Goal: Information Seeking & Learning: Compare options

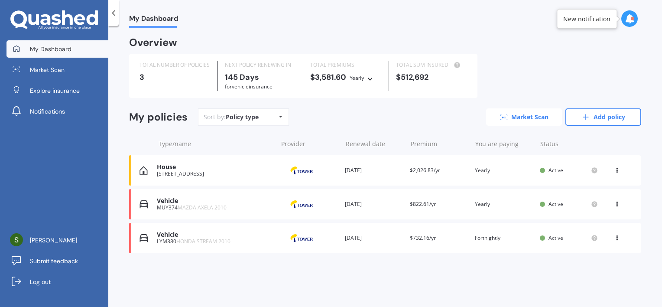
click at [514, 120] on link "Market Scan" at bounding box center [524, 116] width 76 height 17
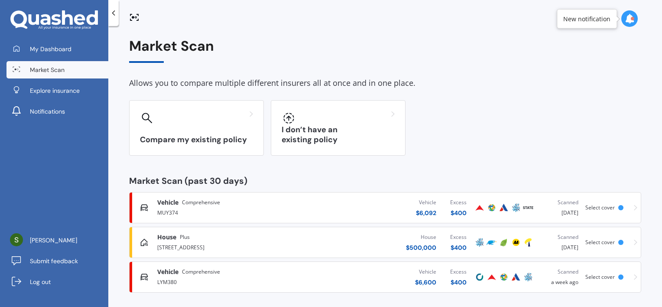
click at [514, 120] on div "Compare my existing policy I don’t have an existing policy" at bounding box center [385, 127] width 512 height 55
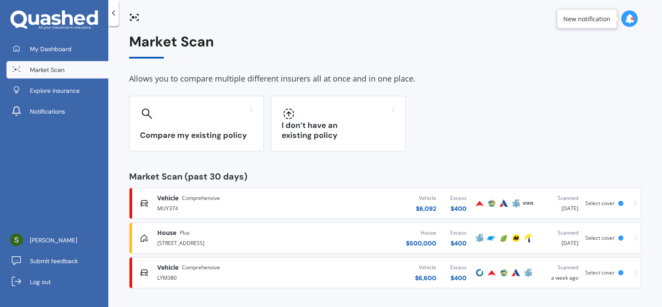
scroll to position [5, 0]
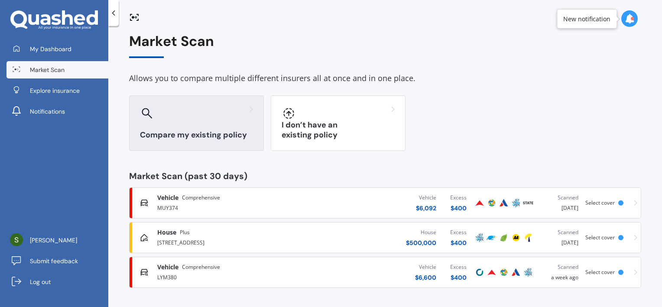
click at [227, 126] on div "Compare my existing policy" at bounding box center [196, 122] width 135 height 55
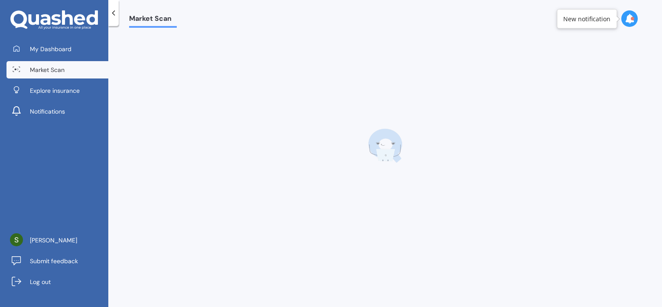
scroll to position [0, 0]
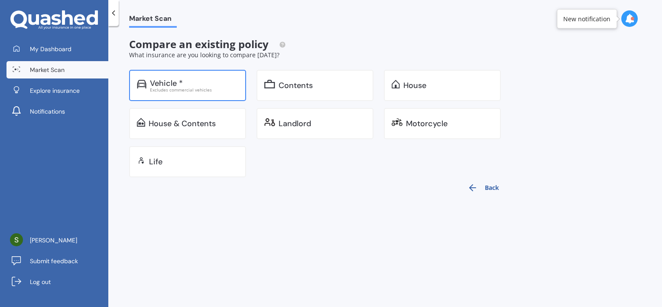
click at [213, 90] on div "Excludes commercial vehicles" at bounding box center [194, 89] width 88 height 4
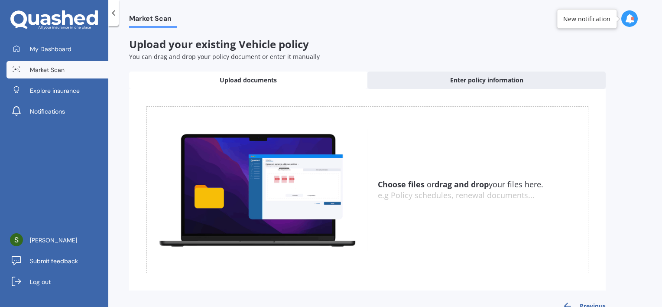
click at [112, 9] on icon at bounding box center [113, 13] width 9 height 9
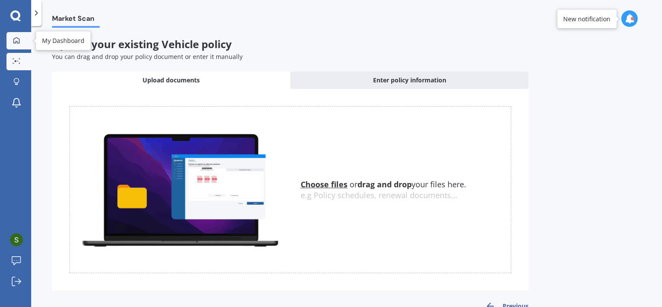
click at [28, 35] on link "My Dashboard" at bounding box center [18, 40] width 25 height 17
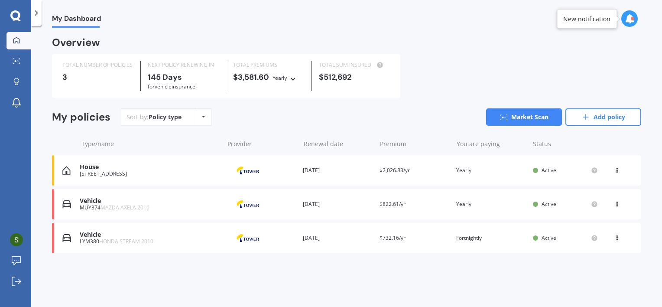
click at [618, 170] on icon at bounding box center [617, 168] width 6 height 5
click at [618, 236] on icon at bounding box center [617, 235] width 6 height 5
click at [611, 259] on div "View policy" at bounding box center [598, 254] width 86 height 17
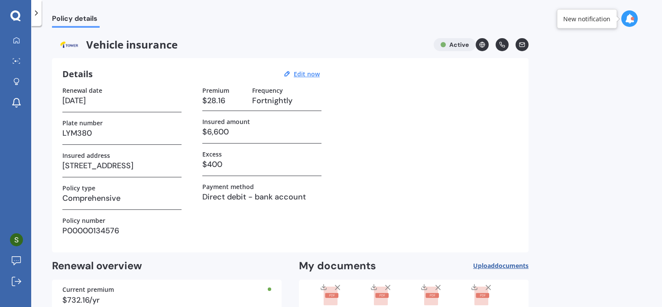
click at [39, 10] on icon at bounding box center [36, 13] width 9 height 9
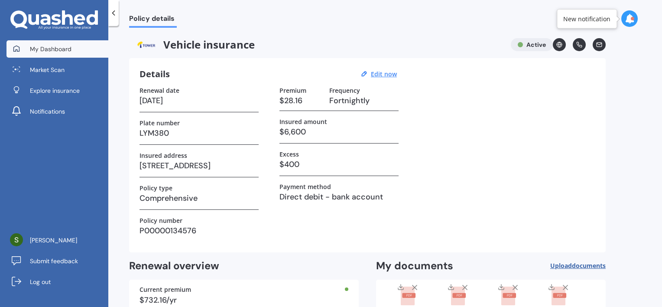
click at [57, 53] on link "My Dashboard" at bounding box center [57, 48] width 102 height 17
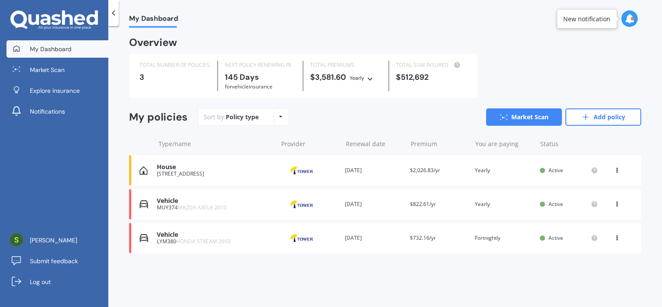
click at [616, 169] on icon at bounding box center [617, 168] width 6 height 5
click at [626, 139] on div "Type/name Provider Renewal date Premium You are paying Status" at bounding box center [385, 144] width 512 height 23
click at [544, 65] on div "TOTAL NUMBER OF POLICIES 3 NEXT POLICY RENEWING IN 145 Days for Vehicle insuran…" at bounding box center [385, 76] width 512 height 44
click at [85, 95] on link "Explore insurance" at bounding box center [57, 90] width 102 height 17
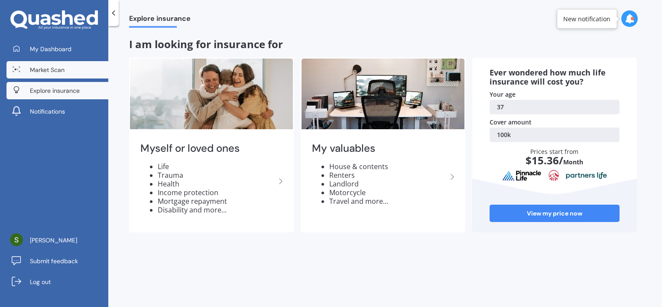
click at [66, 71] on link "Market Scan" at bounding box center [57, 69] width 102 height 17
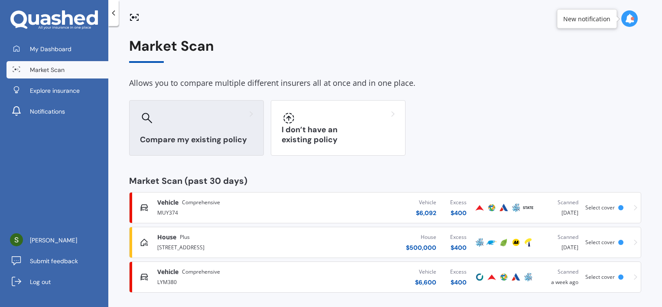
click at [228, 140] on h3 "Compare my existing policy" at bounding box center [196, 140] width 113 height 10
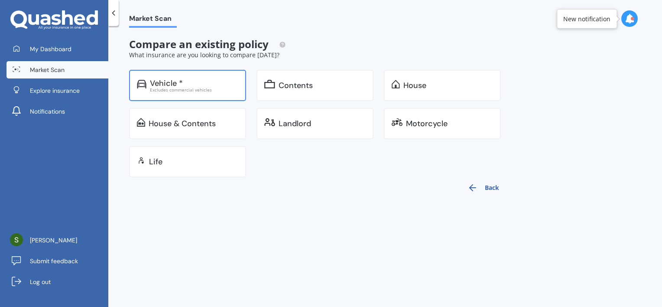
click at [204, 84] on div "Vehicle *" at bounding box center [194, 83] width 88 height 9
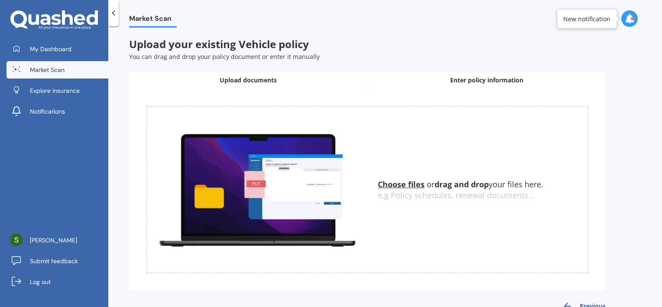
click at [482, 77] on span "Enter policy information" at bounding box center [486, 80] width 73 height 9
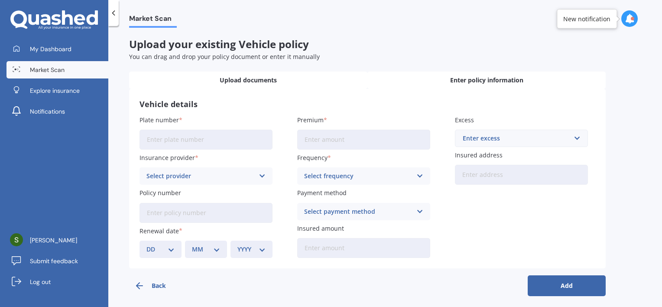
click at [299, 78] on div "Upload documents" at bounding box center [248, 79] width 238 height 17
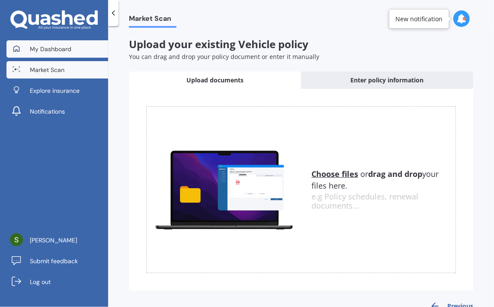
click at [58, 50] on span "My Dashboard" at bounding box center [51, 49] width 42 height 9
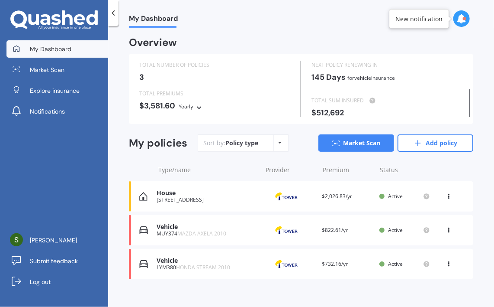
click at [446, 262] on icon at bounding box center [449, 261] width 6 height 5
click at [366, 136] on link "Market Scan" at bounding box center [357, 142] width 76 height 17
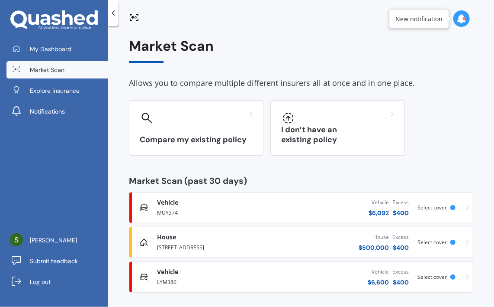
click at [272, 277] on div "LYM380" at bounding box center [216, 281] width 118 height 10
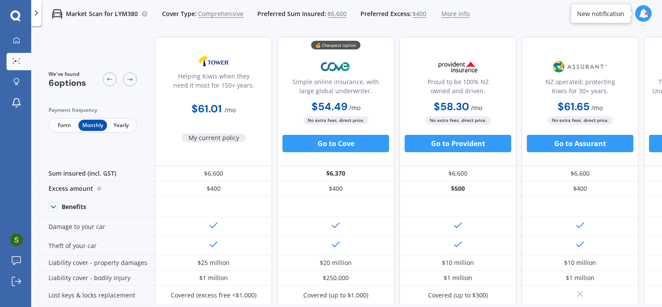
click at [435, 29] on div "Market Scan for LYM380 Cover Type: Comprehensive Preferred Sum Insured: $6,600 …" at bounding box center [346, 181] width 630 height 307
click at [63, 124] on span "Fortn" at bounding box center [64, 125] width 28 height 11
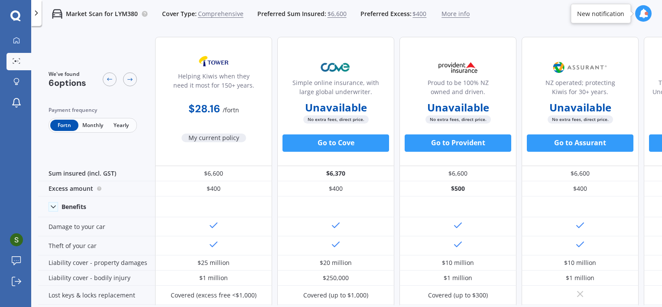
click at [119, 125] on span "Yearly" at bounding box center [121, 125] width 28 height 11
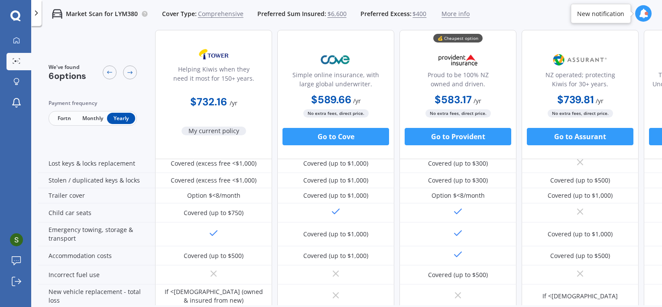
scroll to position [139, 0]
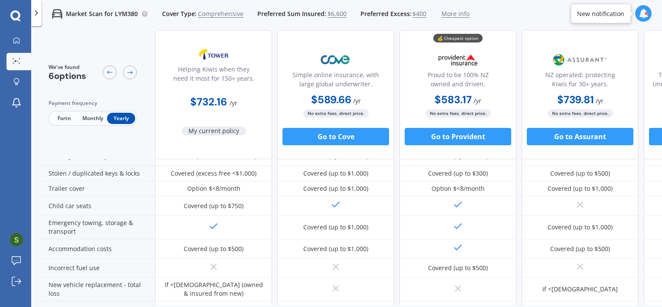
click at [59, 118] on span "Fortn" at bounding box center [64, 118] width 28 height 11
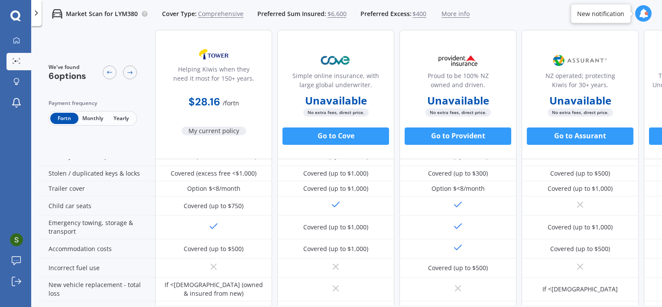
click at [82, 114] on span "Monthly" at bounding box center [92, 118] width 28 height 11
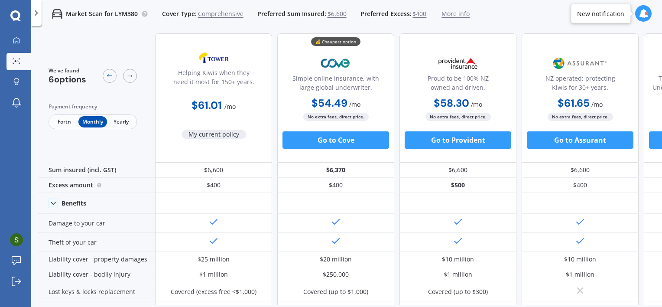
scroll to position [0, 0]
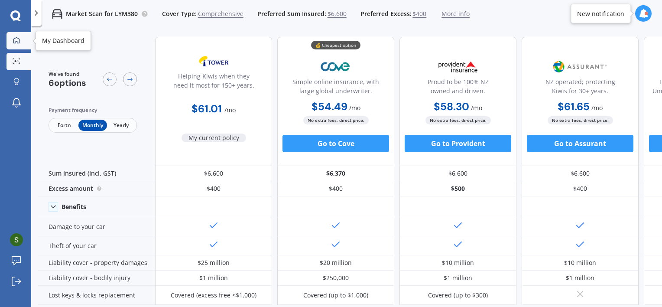
click at [16, 43] on div at bounding box center [16, 41] width 13 height 8
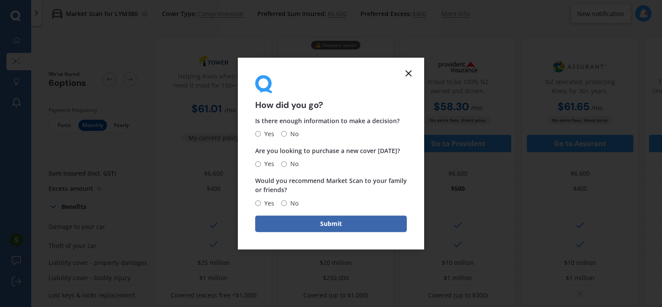
click at [407, 74] on line at bounding box center [408, 73] width 5 height 5
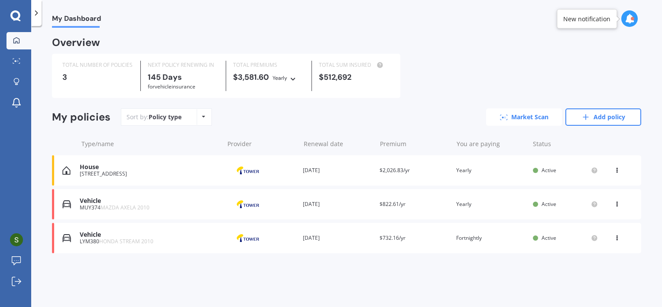
click at [515, 118] on link "Market Scan" at bounding box center [524, 116] width 76 height 17
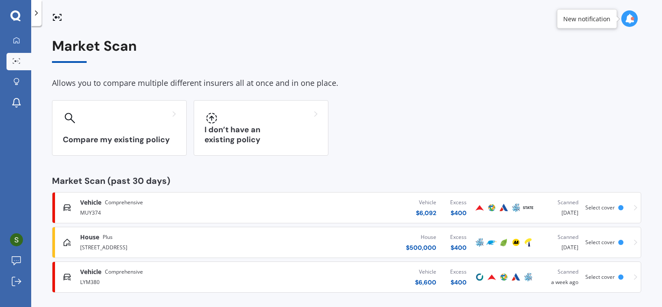
click at [330, 235] on div "House $ 500,000 Excess $ 400" at bounding box center [370, 242] width 205 height 26
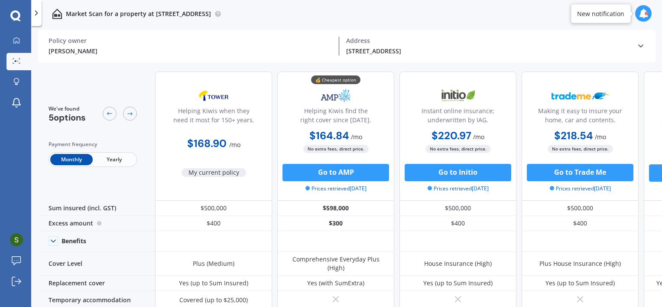
click at [116, 161] on span "Yearly" at bounding box center [114, 159] width 42 height 11
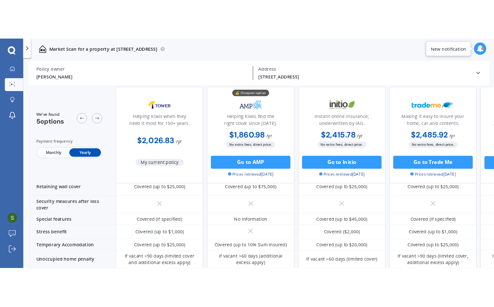
scroll to position [521, 0]
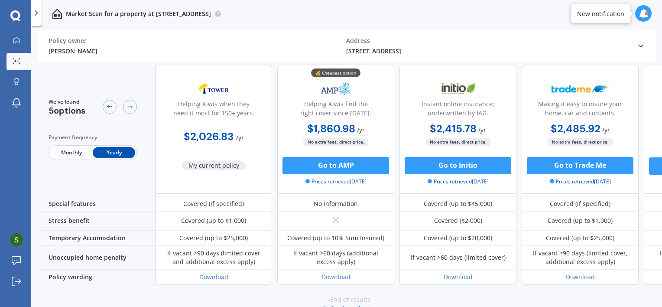
click at [71, 153] on span "Monthly" at bounding box center [71, 152] width 42 height 11
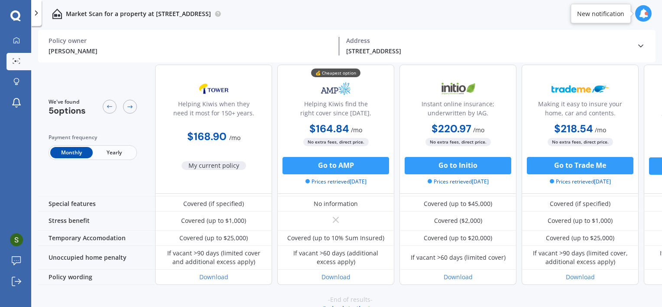
click at [71, 164] on div "We've found 5 options Payment frequency Monthly Yearly" at bounding box center [96, 129] width 117 height 129
click at [112, 155] on span "Yearly" at bounding box center [114, 152] width 42 height 11
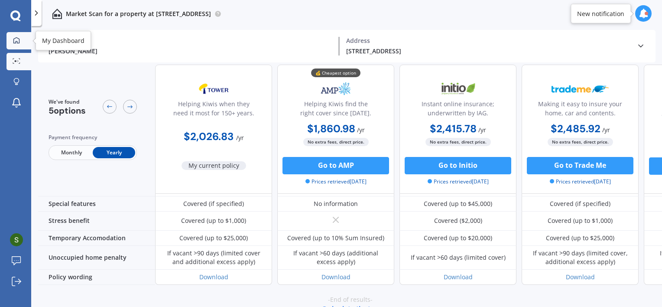
click at [16, 42] on icon at bounding box center [16, 40] width 7 height 7
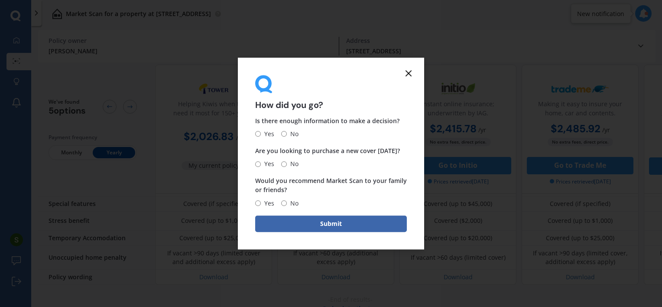
click at [410, 74] on line at bounding box center [408, 73] width 5 height 5
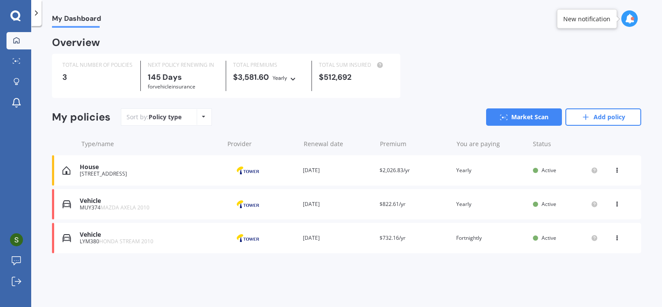
click at [187, 201] on div "Vehicle" at bounding box center [149, 200] width 139 height 7
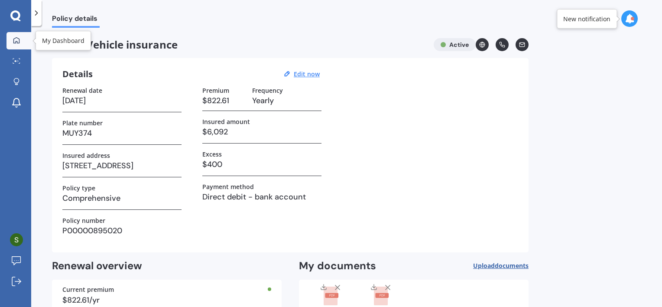
click at [16, 38] on icon at bounding box center [16, 40] width 6 height 6
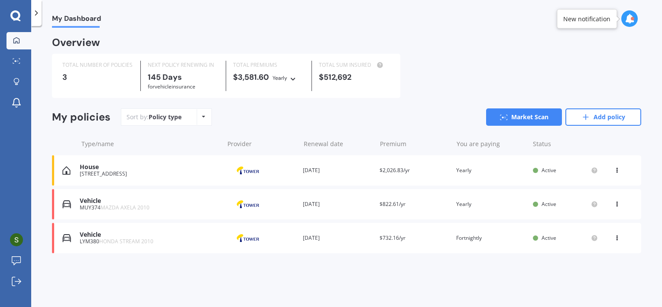
click at [290, 80] on icon at bounding box center [293, 77] width 6 height 5
click at [296, 152] on span "Fortnightly" at bounding box center [294, 155] width 29 height 8
click at [343, 168] on div "Renewal date 31 Jan 2026" at bounding box center [338, 170] width 70 height 9
click at [530, 118] on link "Market Scan" at bounding box center [524, 116] width 76 height 17
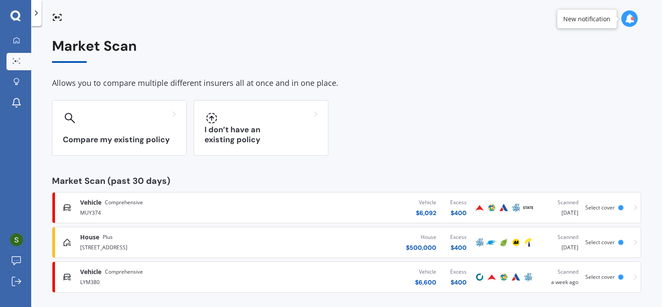
click at [322, 217] on div "Vehicle $ 6,092 Excess $ 400" at bounding box center [370, 207] width 205 height 26
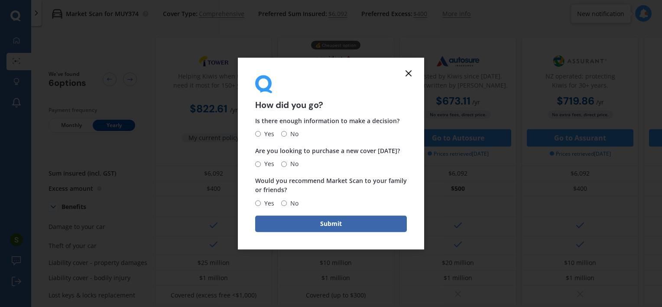
click at [407, 74] on line at bounding box center [408, 73] width 5 height 5
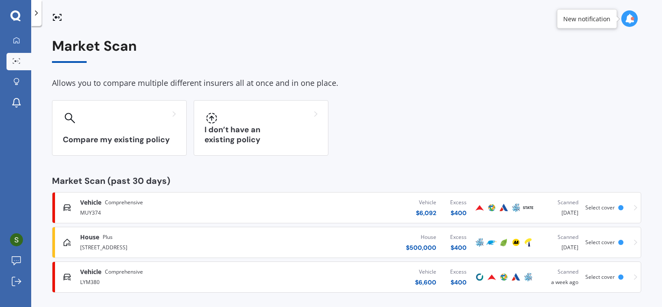
click at [348, 276] on div "Vehicle $ 6,600 Excess $ 400" at bounding box center [370, 277] width 205 height 26
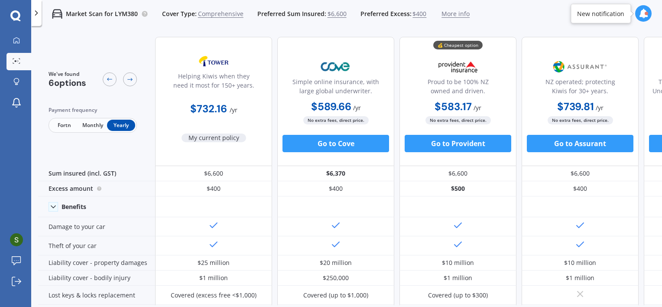
click at [88, 126] on span "Monthly" at bounding box center [92, 125] width 28 height 11
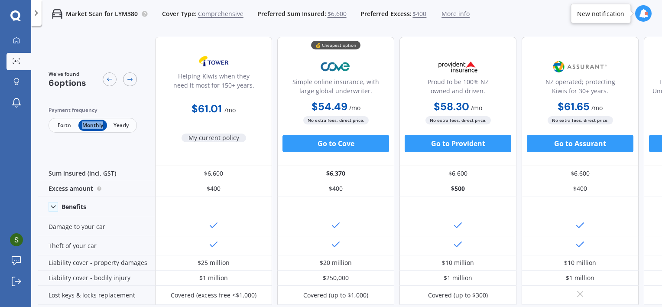
click at [88, 126] on span "Monthly" at bounding box center [92, 125] width 28 height 11
drag, startPoint x: 88, startPoint y: 126, endPoint x: 136, endPoint y: 40, distance: 98.8
click at [136, 40] on div "We've found 6 options Payment frequency Fortn Monthly Yearly" at bounding box center [96, 101] width 117 height 129
click at [65, 132] on div "Fortn Monthly Yearly" at bounding box center [92, 125] width 88 height 15
click at [66, 126] on span "Fortn" at bounding box center [64, 125] width 28 height 11
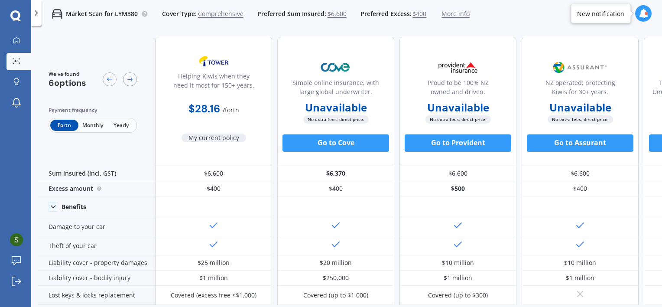
click at [90, 129] on span "Monthly" at bounding box center [92, 125] width 28 height 11
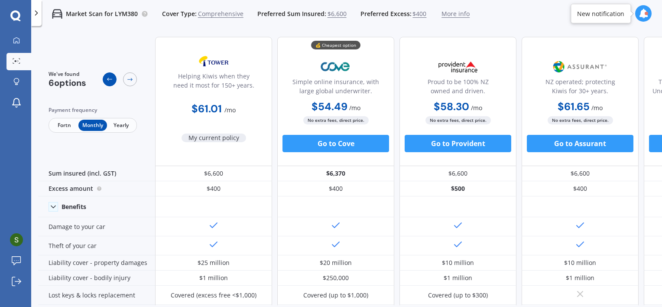
click at [112, 80] on icon at bounding box center [109, 79] width 7 height 7
click at [19, 42] on icon at bounding box center [16, 40] width 6 height 6
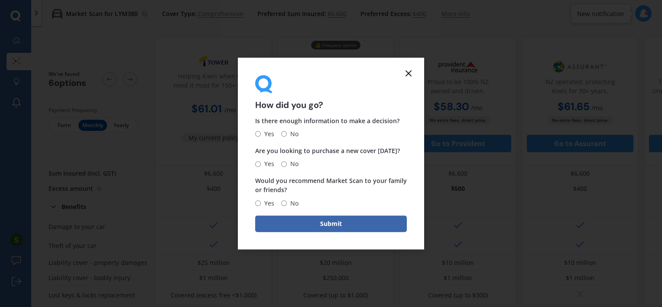
click at [407, 75] on icon at bounding box center [408, 73] width 10 height 10
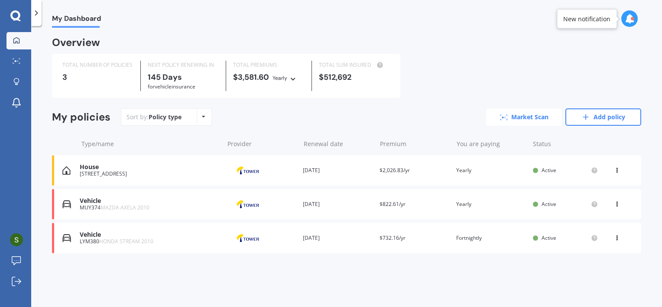
click at [514, 115] on link "Market Scan" at bounding box center [524, 116] width 76 height 17
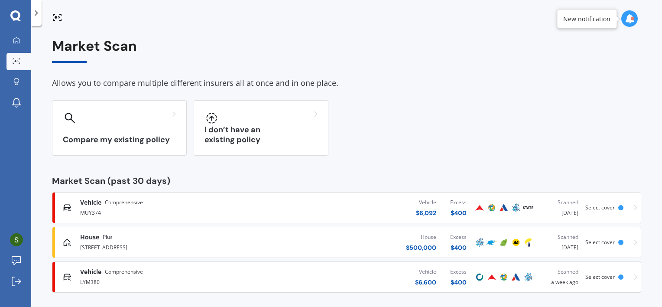
click at [339, 204] on div "Vehicle $ 6,092 Excess $ 400" at bounding box center [370, 207] width 205 height 26
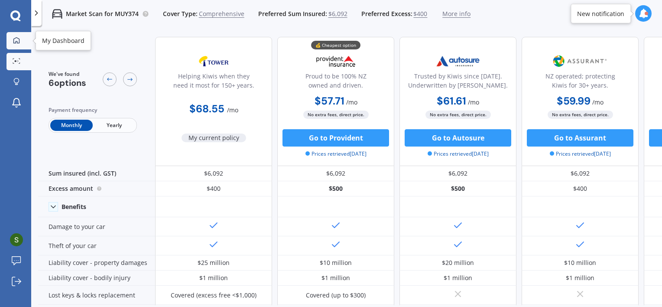
click at [19, 46] on link "My Dashboard" at bounding box center [18, 40] width 25 height 17
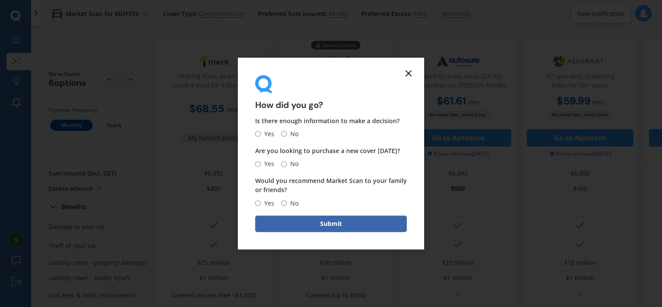
click at [407, 73] on icon at bounding box center [408, 73] width 10 height 10
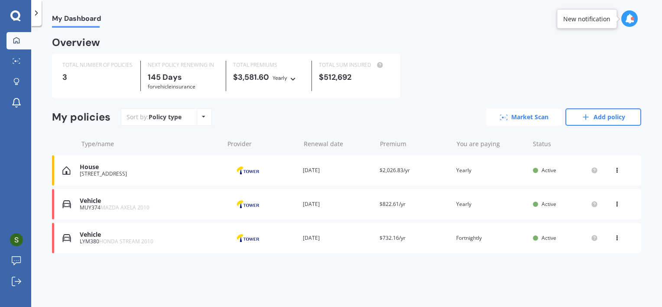
click at [525, 120] on link "Market Scan" at bounding box center [524, 116] width 76 height 17
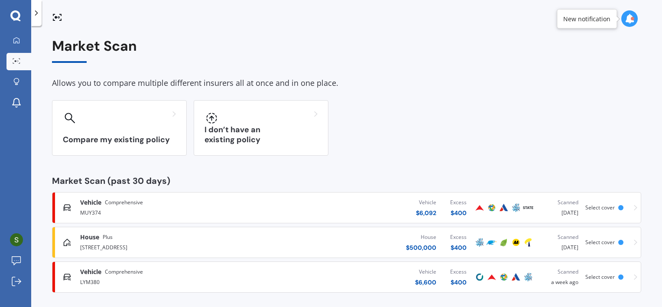
click at [308, 275] on div "Vehicle $ 6,600 Excess $ 400" at bounding box center [370, 277] width 205 height 26
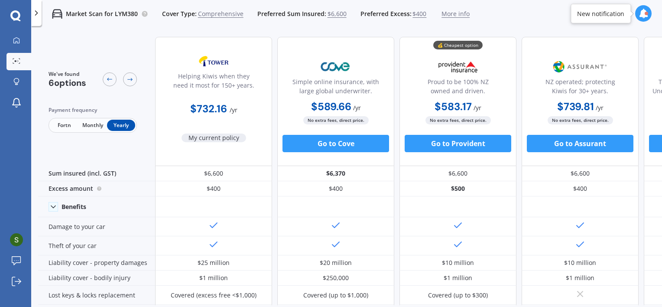
click at [94, 126] on span "Monthly" at bounding box center [92, 125] width 28 height 11
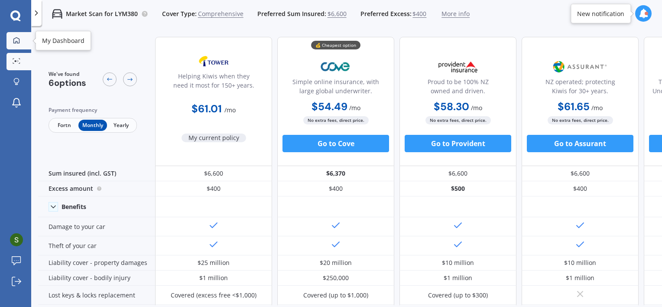
click at [17, 36] on link "My Dashboard" at bounding box center [18, 40] width 25 height 17
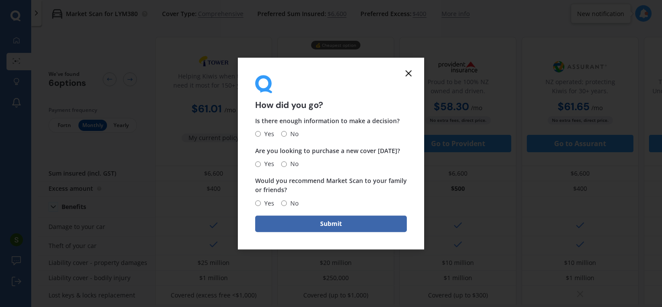
click at [408, 76] on icon at bounding box center [408, 73] width 10 height 10
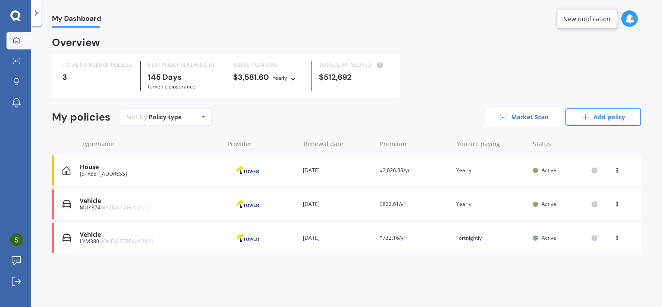
click at [535, 120] on link "Market Scan" at bounding box center [524, 116] width 76 height 17
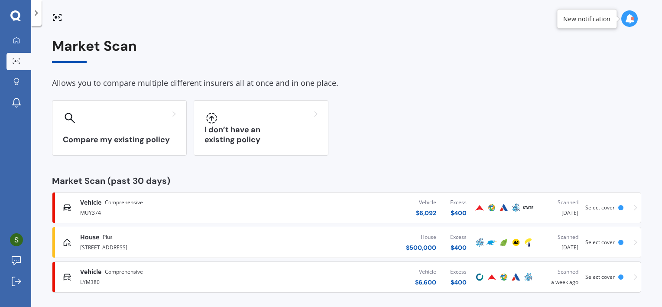
click at [372, 244] on div "House $ 500,000 Excess $ 400" at bounding box center [370, 242] width 205 height 26
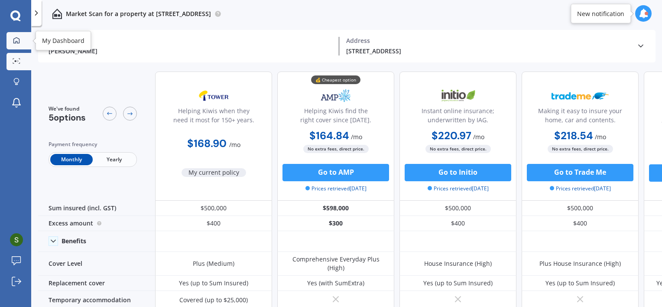
click at [18, 42] on icon at bounding box center [16, 40] width 7 height 7
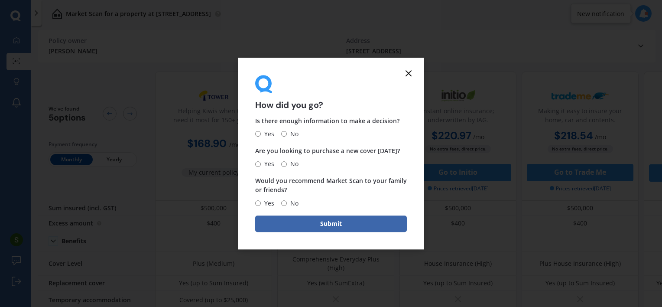
click at [407, 70] on icon at bounding box center [408, 73] width 10 height 10
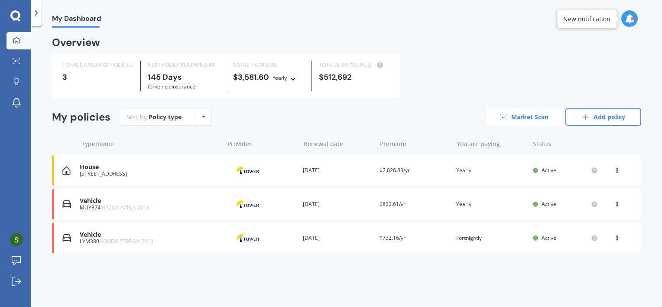
click at [533, 112] on link "Market Scan" at bounding box center [524, 116] width 76 height 17
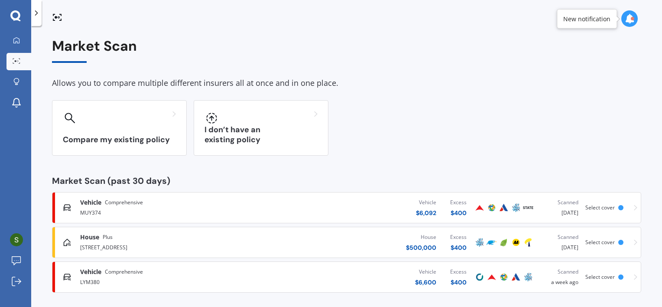
click at [355, 206] on div "Vehicle $ 6,092 Excess $ 400" at bounding box center [370, 207] width 205 height 26
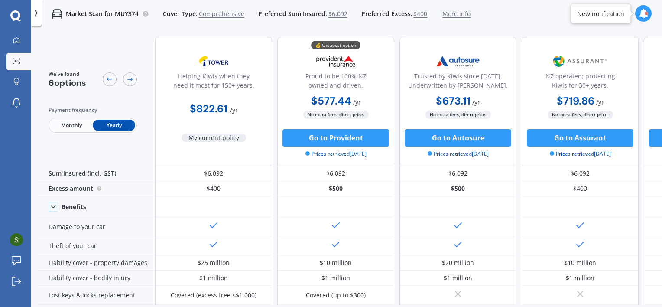
click at [72, 122] on span "Monthly" at bounding box center [71, 125] width 42 height 11
click at [112, 126] on span "Yearly" at bounding box center [114, 125] width 42 height 11
click at [73, 125] on span "Monthly" at bounding box center [71, 125] width 42 height 11
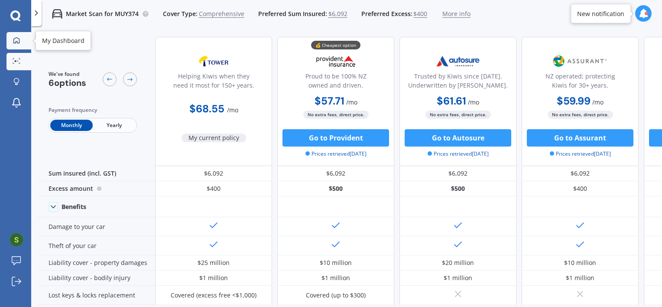
click at [15, 42] on icon at bounding box center [16, 40] width 7 height 7
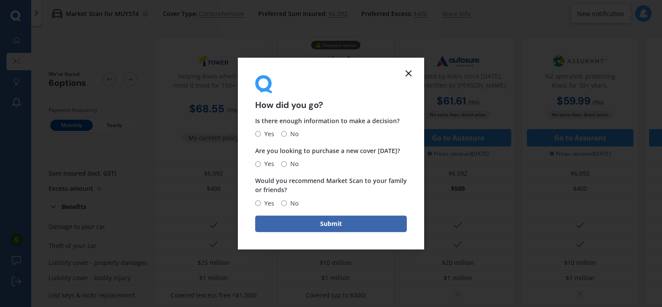
click at [405, 74] on icon at bounding box center [408, 73] width 10 height 10
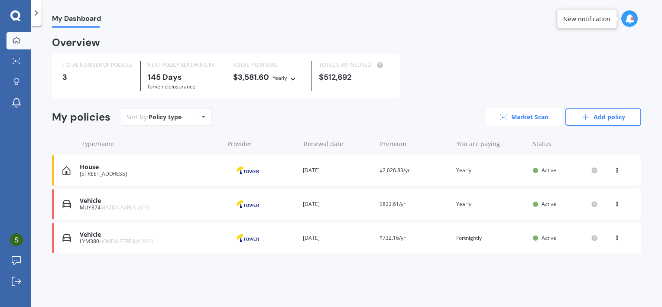
click at [530, 114] on link "Market Scan" at bounding box center [524, 116] width 76 height 17
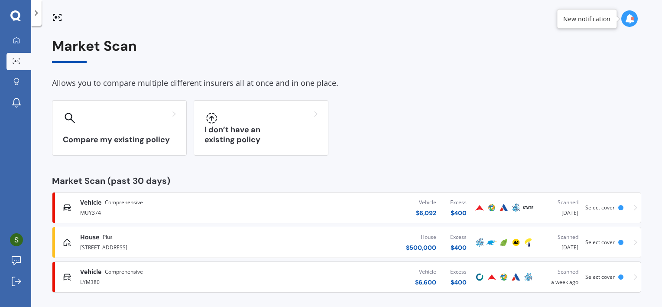
click at [365, 236] on div "House $ 500,000 Excess $ 400" at bounding box center [370, 242] width 205 height 26
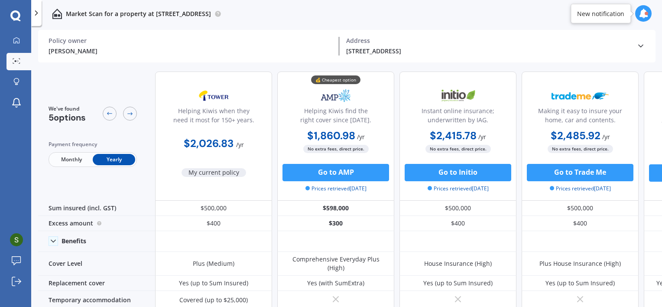
click at [69, 159] on span "Monthly" at bounding box center [71, 159] width 42 height 11
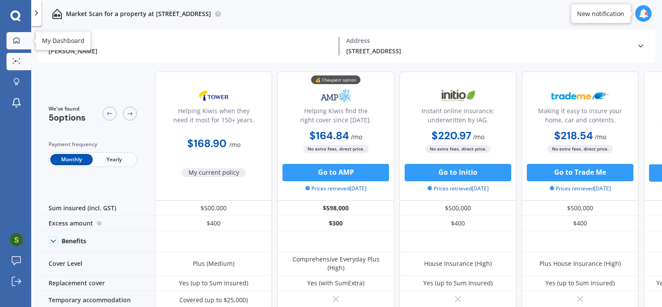
click at [16, 44] on div at bounding box center [16, 41] width 13 height 8
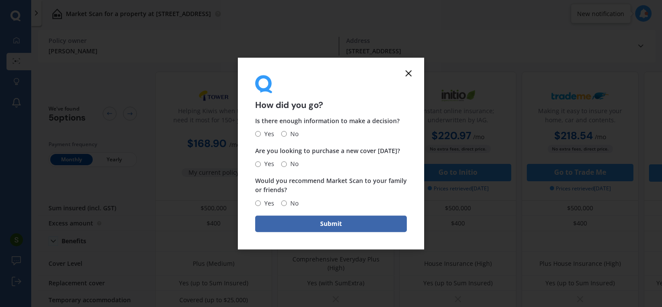
click at [409, 72] on line at bounding box center [408, 73] width 5 height 5
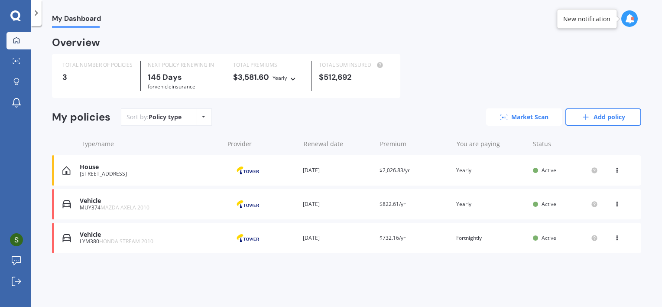
click at [514, 117] on link "Market Scan" at bounding box center [524, 116] width 76 height 17
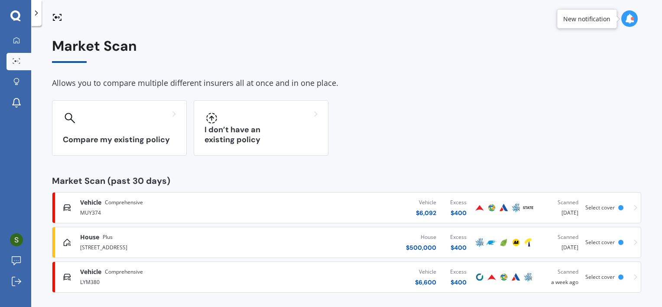
click at [332, 272] on div "Vehicle $ 6,600 Excess $ 400" at bounding box center [370, 277] width 205 height 26
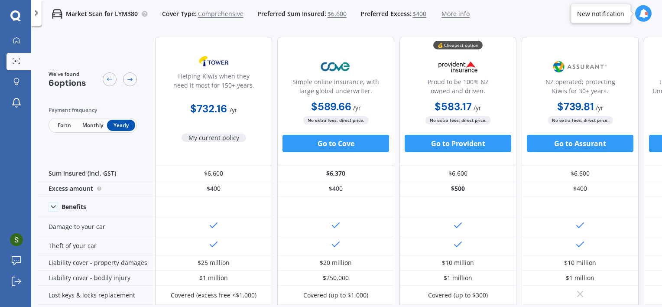
click at [89, 123] on span "Monthly" at bounding box center [92, 125] width 28 height 11
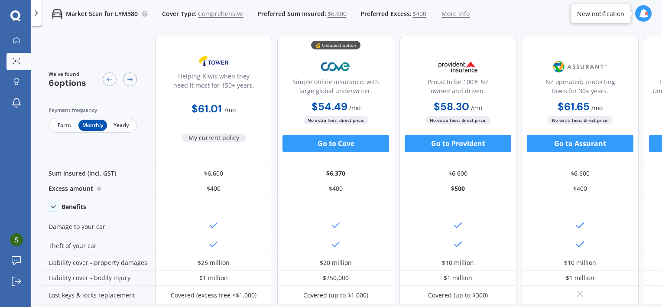
click at [63, 123] on span "Fortn" at bounding box center [64, 125] width 28 height 11
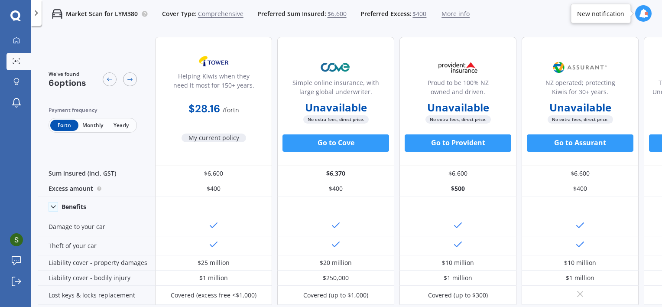
click at [90, 123] on span "Monthly" at bounding box center [92, 125] width 28 height 11
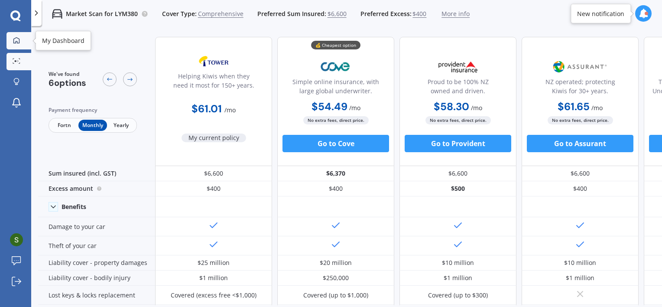
click at [21, 43] on div at bounding box center [16, 41] width 13 height 8
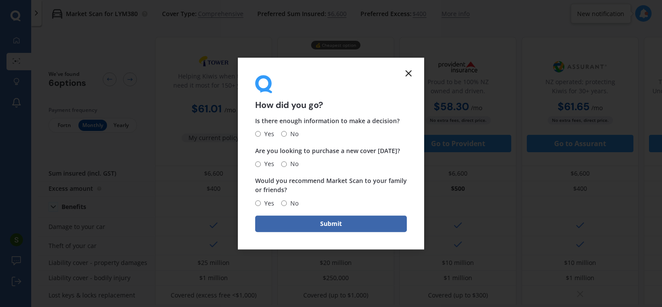
click at [406, 74] on icon at bounding box center [408, 73] width 10 height 10
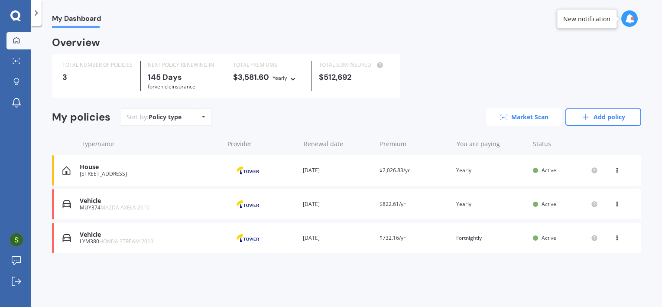
click at [504, 121] on link "Market Scan" at bounding box center [524, 116] width 76 height 17
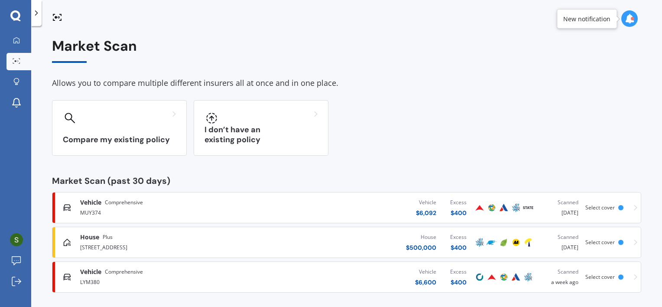
click at [375, 231] on div "House $ 500,000 Excess $ 400" at bounding box center [370, 242] width 205 height 26
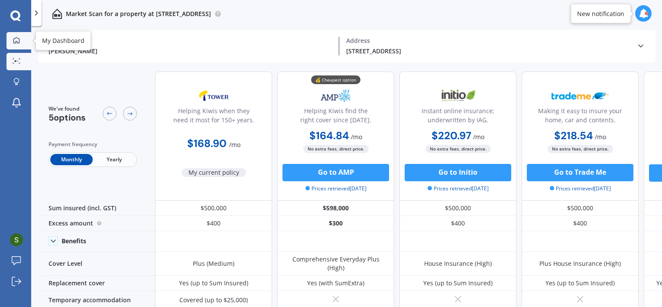
click at [18, 42] on icon at bounding box center [16, 40] width 7 height 7
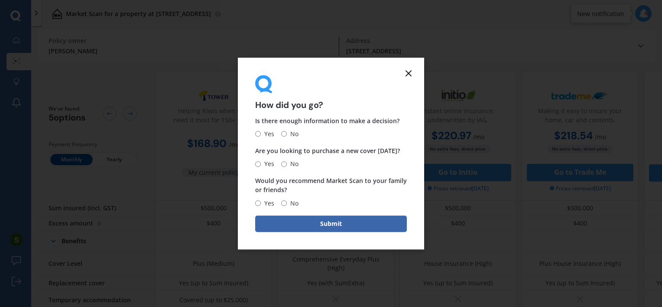
click at [406, 74] on icon at bounding box center [408, 73] width 10 height 10
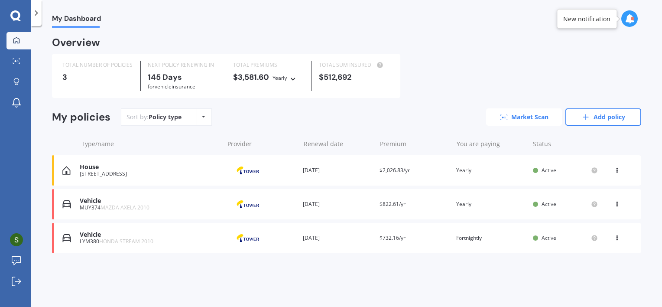
click at [530, 120] on link "Market Scan" at bounding box center [524, 116] width 76 height 17
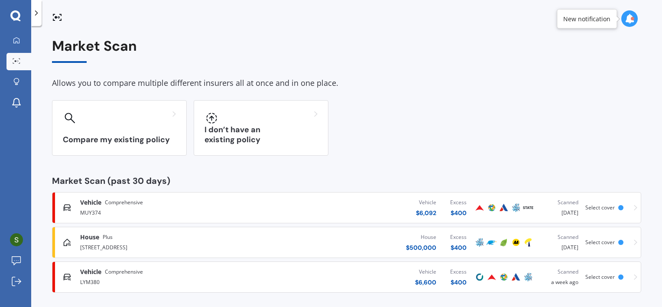
click at [374, 219] on div "Vehicle $ 6,092 Excess $ 400" at bounding box center [370, 207] width 205 height 26
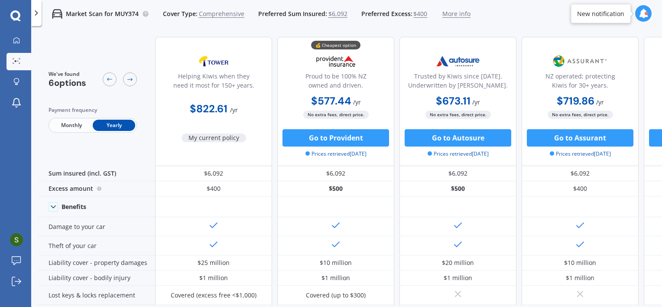
click at [60, 129] on span "Monthly" at bounding box center [71, 125] width 42 height 11
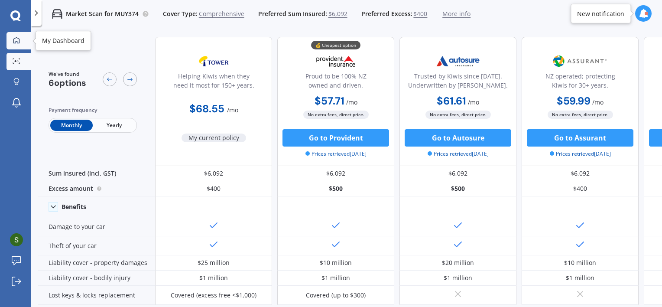
click at [18, 32] on link "My Dashboard" at bounding box center [18, 40] width 25 height 17
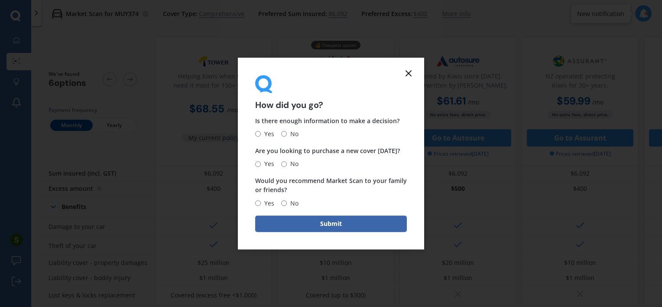
click at [409, 72] on line at bounding box center [408, 73] width 5 height 5
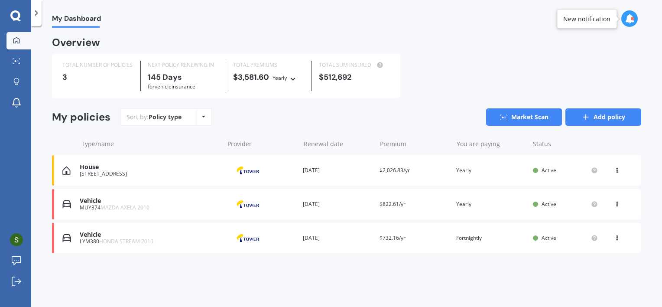
click at [598, 121] on link "Add policy" at bounding box center [603, 116] width 76 height 17
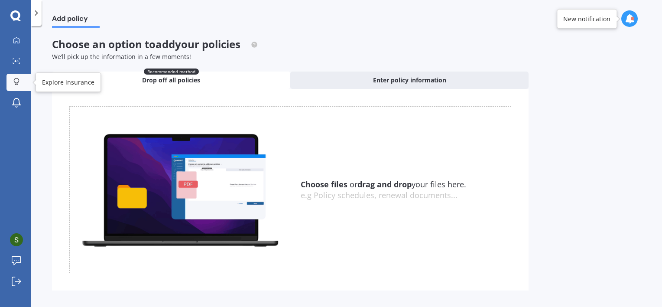
click at [11, 88] on link "Explore insurance" at bounding box center [18, 82] width 25 height 17
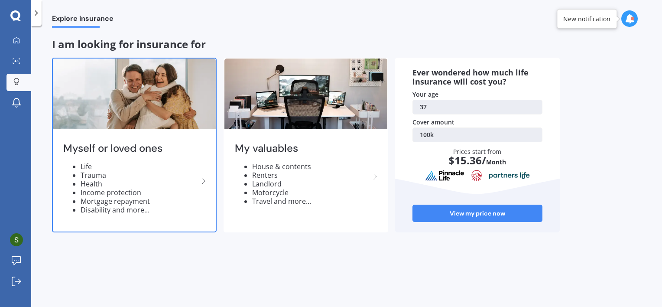
click at [165, 101] on img at bounding box center [134, 93] width 163 height 71
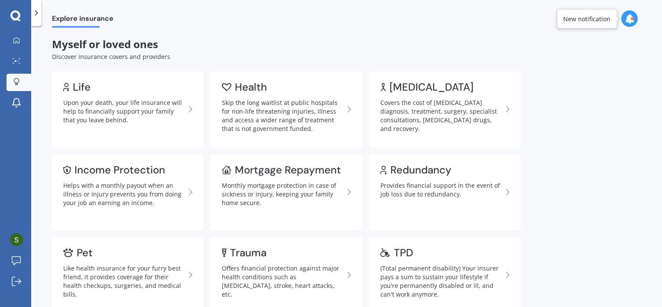
click at [165, 101] on div "Upon your death, your life insurance will help to financially support your fami…" at bounding box center [124, 111] width 122 height 26
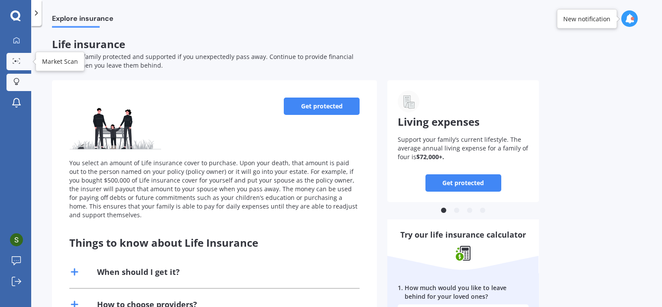
click at [17, 59] on icon at bounding box center [17, 61] width 8 height 6
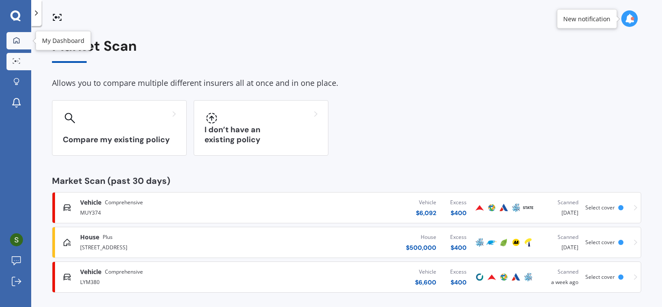
click at [19, 44] on div at bounding box center [16, 41] width 13 height 8
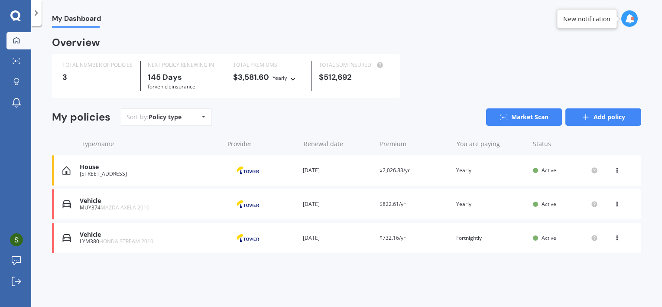
click at [589, 120] on icon at bounding box center [585, 117] width 9 height 9
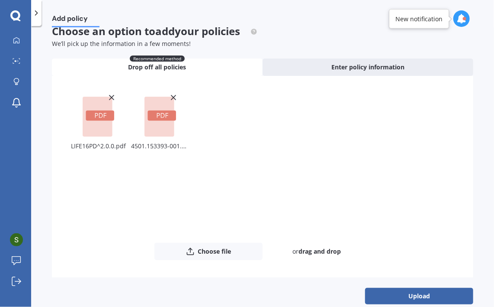
scroll to position [26, 0]
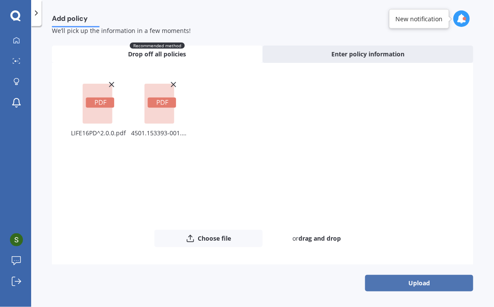
click at [428, 279] on button "Upload" at bounding box center [419, 283] width 108 height 16
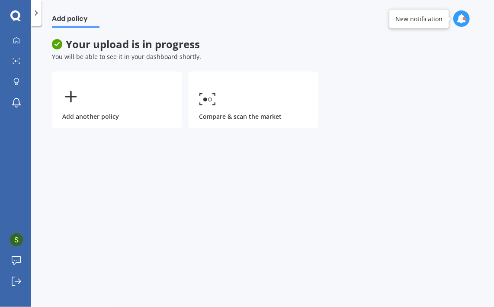
scroll to position [0, 0]
click at [18, 41] on icon at bounding box center [16, 40] width 7 height 7
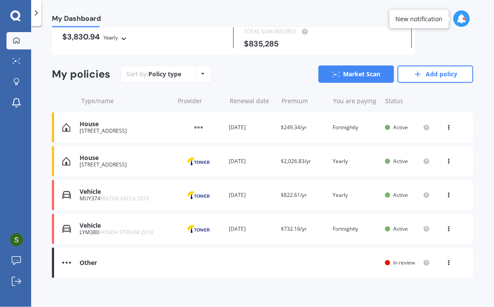
scroll to position [76, 0]
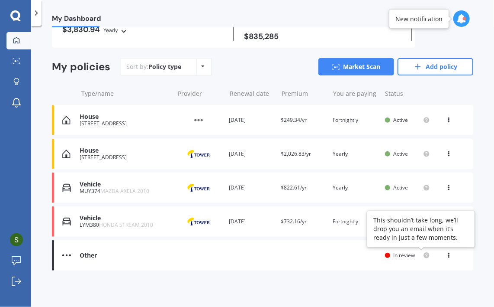
click at [424, 255] on circle at bounding box center [427, 255] width 6 height 6
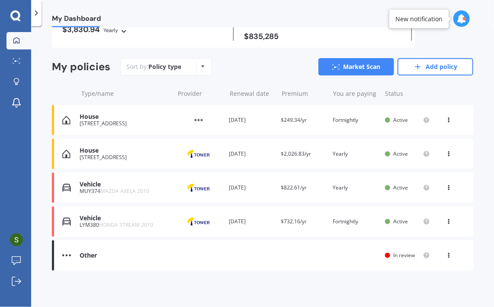
click at [173, 253] on div "Other Renewal date You are paying Status In review View option View policy" at bounding box center [263, 255] width 422 height 30
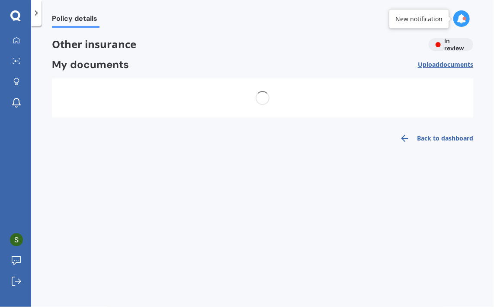
scroll to position [0, 0]
click at [38, 12] on icon at bounding box center [36, 13] width 9 height 9
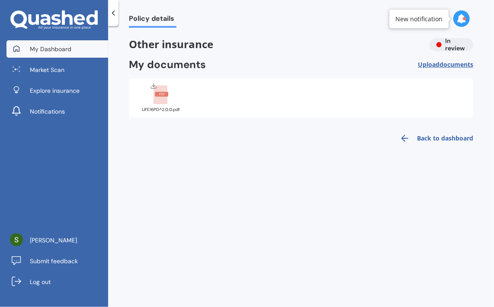
click at [55, 48] on span "My Dashboard" at bounding box center [51, 49] width 42 height 9
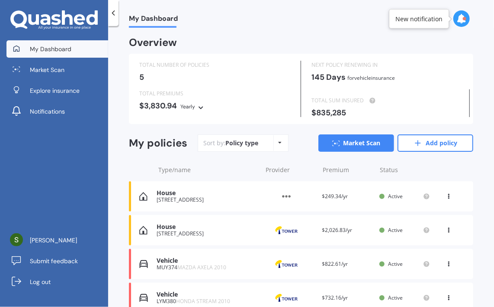
scroll to position [71, 0]
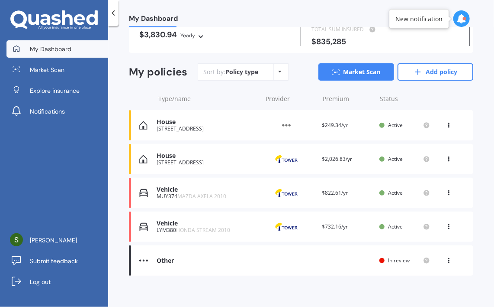
click at [334, 125] on span "$249.34/yr" at bounding box center [335, 124] width 26 height 7
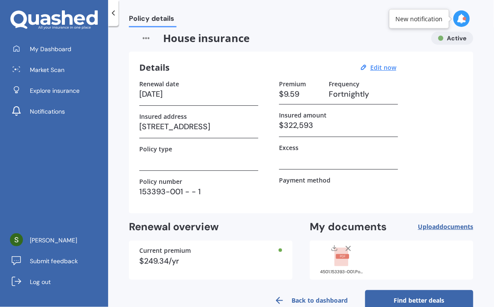
scroll to position [0, 0]
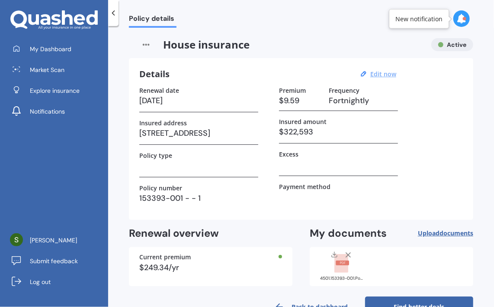
click at [387, 75] on u "Edit now" at bounding box center [384, 74] width 26 height 8
select select "19"
select select "04"
select select "2027"
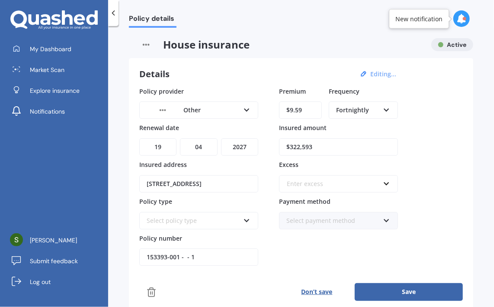
click at [206, 45] on span "House insurance" at bounding box center [277, 44] width 296 height 13
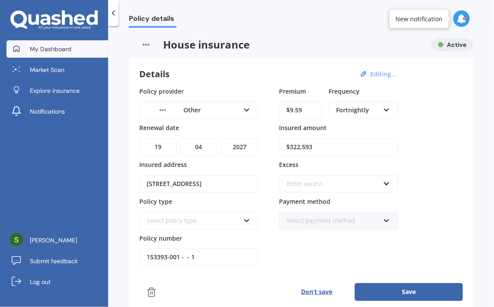
click at [51, 50] on span "My Dashboard" at bounding box center [51, 49] width 42 height 9
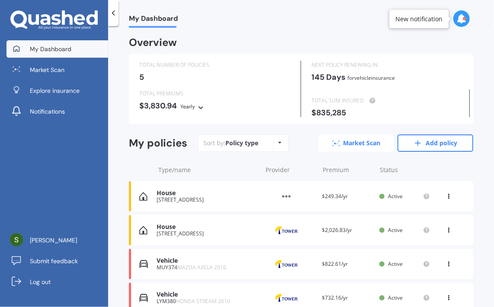
click at [359, 146] on link "Market Scan" at bounding box center [357, 142] width 76 height 17
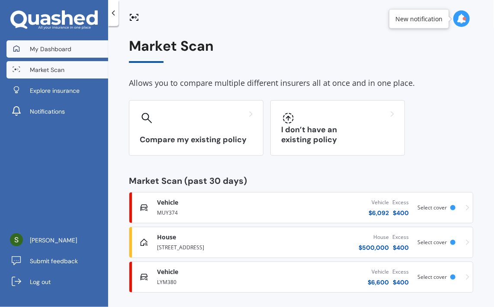
click at [55, 48] on span "My Dashboard" at bounding box center [51, 49] width 42 height 9
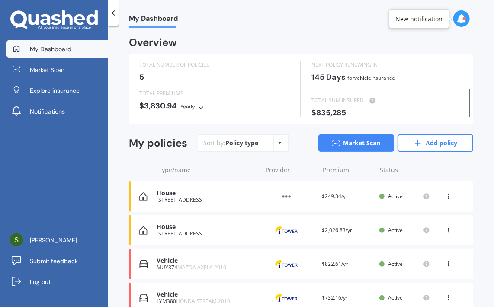
scroll to position [76, 0]
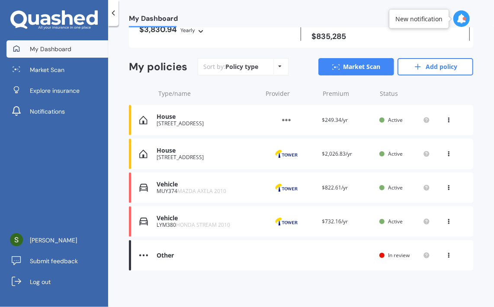
click at [446, 253] on icon at bounding box center [449, 253] width 6 height 5
click at [428, 274] on div "View policy" at bounding box center [431, 271] width 86 height 17
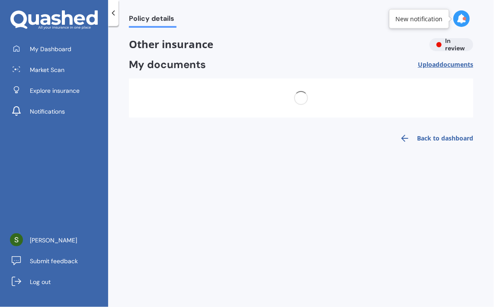
scroll to position [0, 0]
click at [158, 88] on rect at bounding box center [161, 94] width 14 height 19
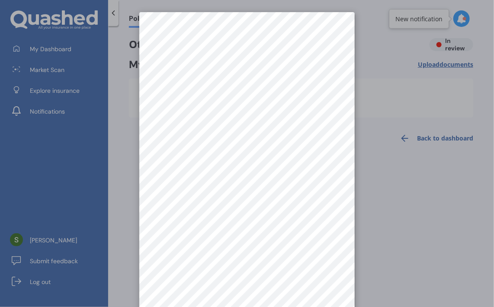
click at [407, 180] on div at bounding box center [247, 153] width 494 height 307
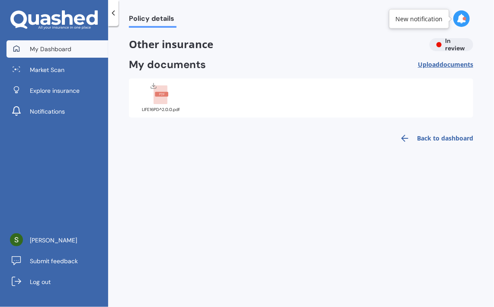
click at [60, 41] on link "My Dashboard" at bounding box center [57, 48] width 102 height 17
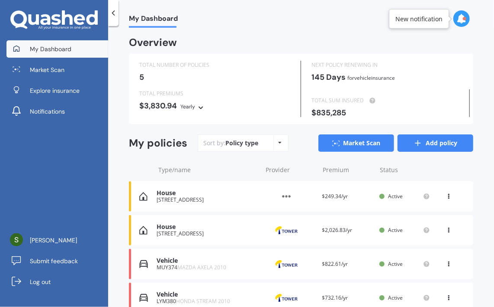
click at [436, 144] on link "Add policy" at bounding box center [436, 142] width 76 height 17
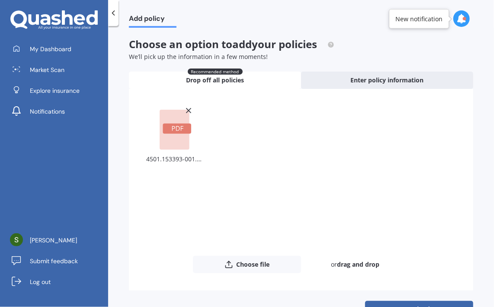
scroll to position [26, 0]
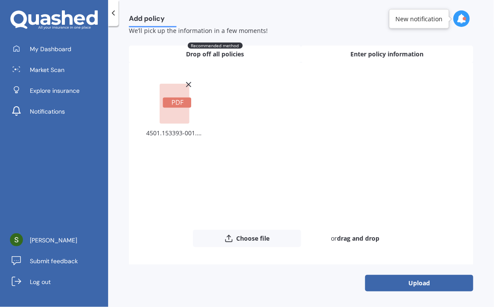
click at [372, 54] on span "Enter policy information" at bounding box center [387, 54] width 73 height 9
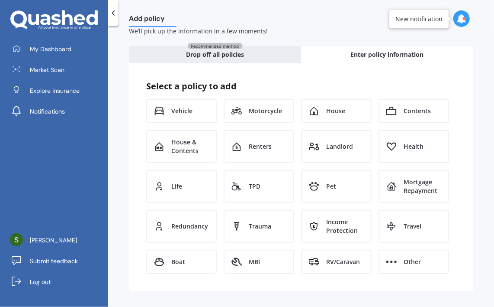
scroll to position [23, 0]
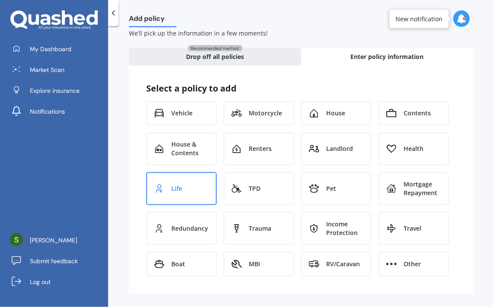
click at [162, 192] on div "Life" at bounding box center [181, 188] width 71 height 33
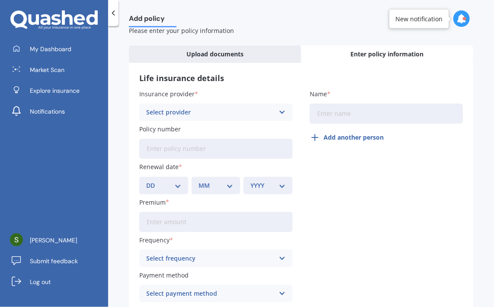
click at [227, 63] on div "Life insurance details Insurance provider Select provider AA AIA AMP ANZ ASB As…" at bounding box center [301, 189] width 345 height 253
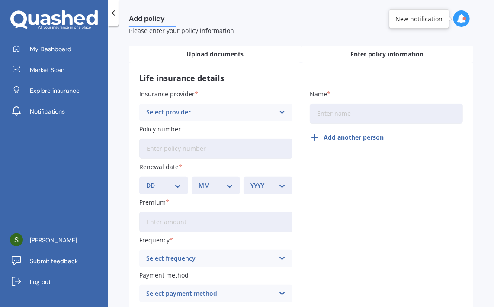
click at [227, 58] on span "Upload documents" at bounding box center [215, 54] width 57 height 9
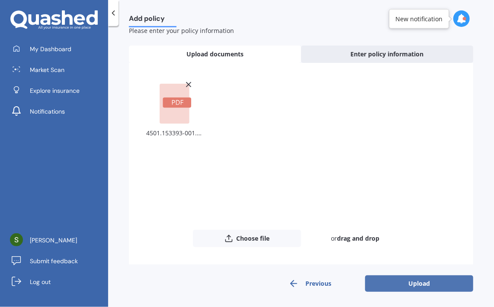
click at [426, 280] on button "Upload" at bounding box center [419, 283] width 108 height 16
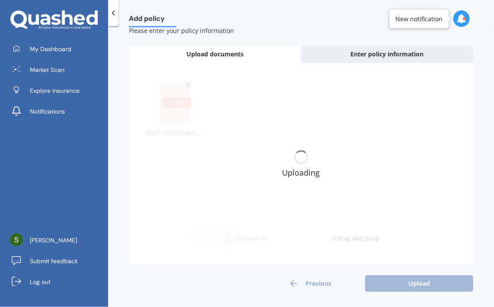
scroll to position [0, 0]
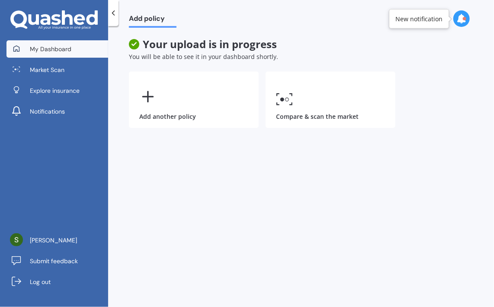
click at [76, 49] on link "My Dashboard" at bounding box center [57, 48] width 102 height 17
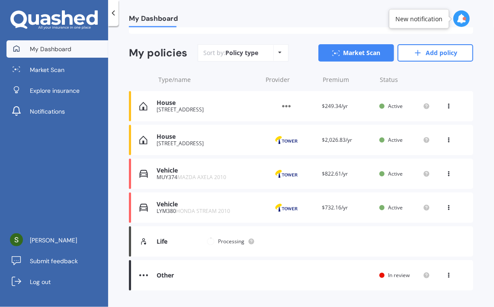
scroll to position [93, 0]
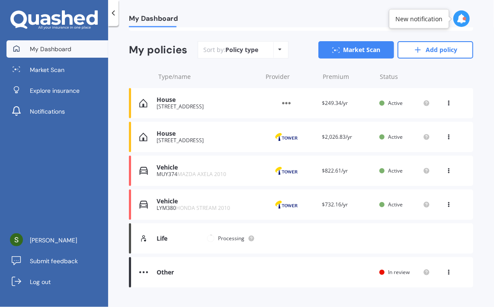
click at [446, 103] on icon at bounding box center [449, 101] width 6 height 5
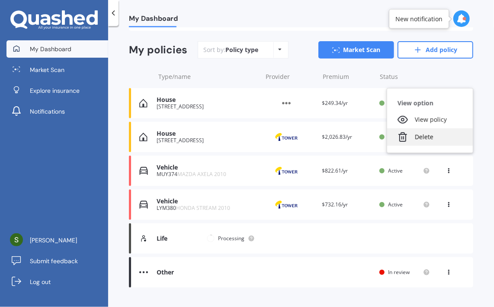
click at [427, 134] on div "Delete" at bounding box center [431, 136] width 86 height 17
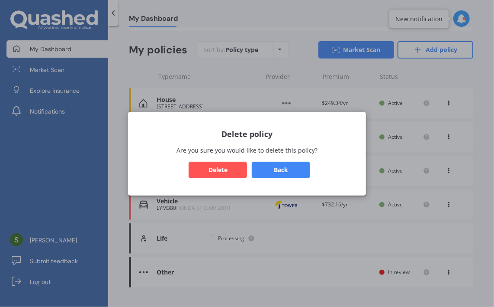
click at [198, 170] on button "Delete" at bounding box center [218, 169] width 58 height 16
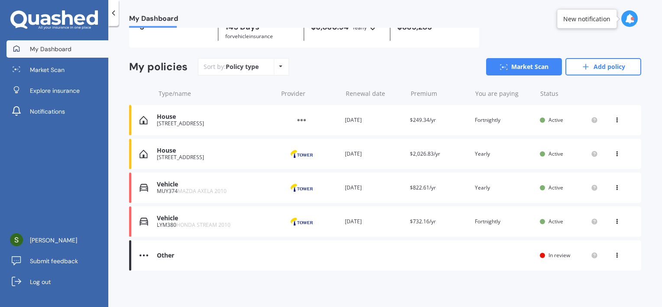
scroll to position [0, 0]
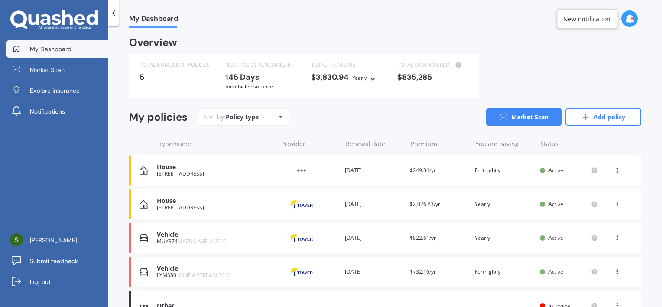
click at [389, 113] on div "Sort by: Policy type Policy type Alphabetical Date added Renewing next Market S…" at bounding box center [419, 116] width 443 height 17
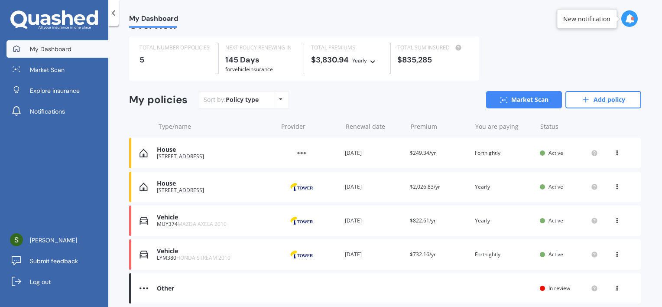
scroll to position [51, 0]
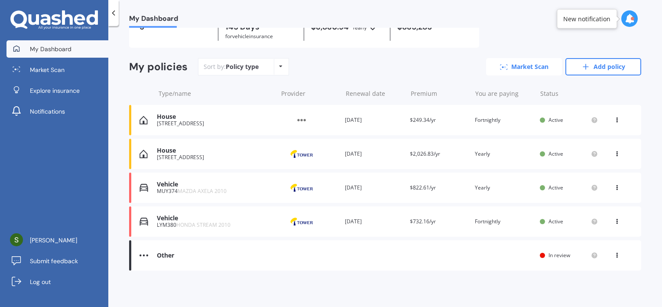
click at [494, 68] on link "Market Scan" at bounding box center [524, 66] width 76 height 17
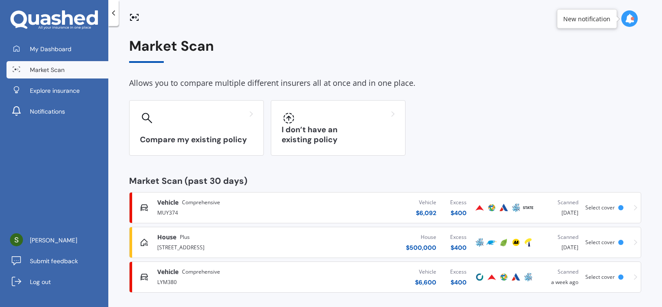
click at [494, 127] on div "Compare my existing policy I don’t have an existing policy" at bounding box center [385, 127] width 512 height 55
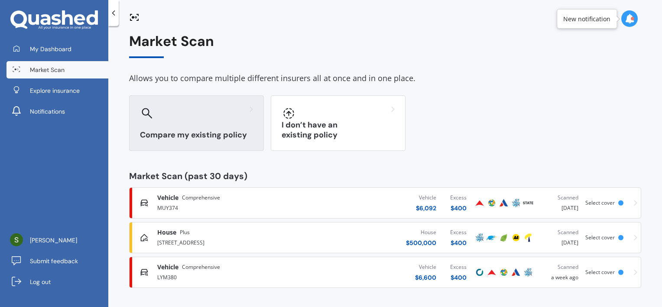
click at [199, 120] on div "Compare my existing policy" at bounding box center [196, 122] width 135 height 55
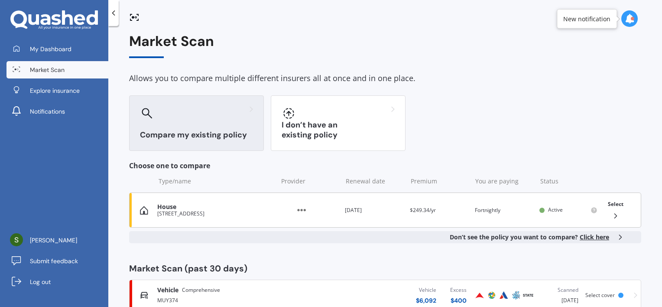
click at [273, 207] on div "House 282 Heads Road Gonville Wanganui 4501 New Zealand Provider Renewal date 1…" at bounding box center [385, 209] width 512 height 35
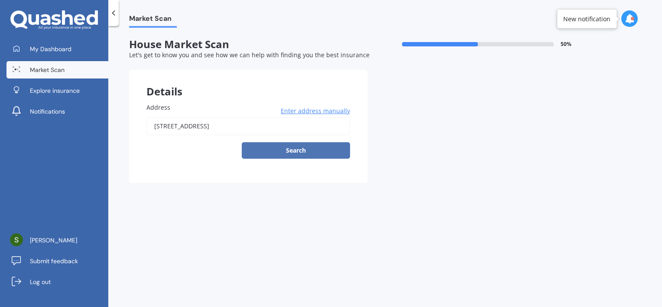
click at [306, 147] on button "Search" at bounding box center [296, 150] width 108 height 16
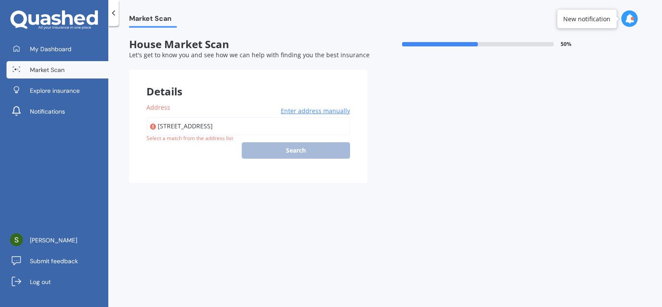
type input "282 Heads Road, Gonville, Whanganui 4501"
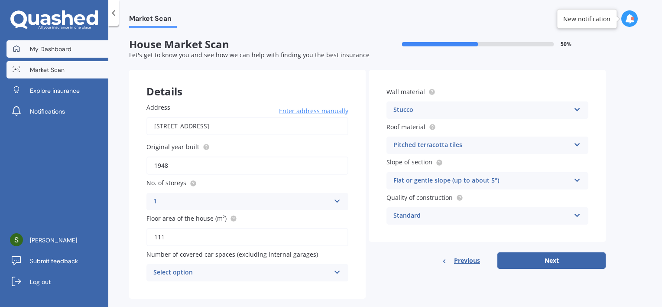
click at [59, 43] on link "My Dashboard" at bounding box center [57, 48] width 102 height 17
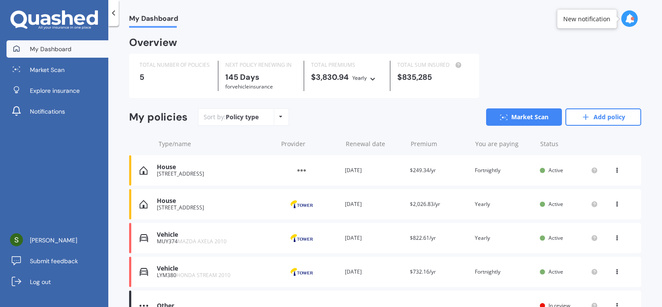
click at [126, 138] on div "My Dashboard Overview TOTAL NUMBER OF POLICIES 5 NEXT POLICY RENEWING IN 145 Da…" at bounding box center [384, 168] width 553 height 281
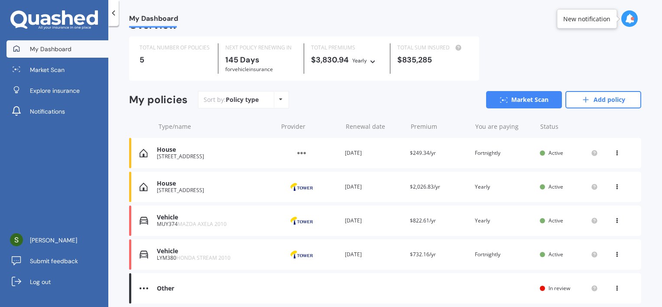
scroll to position [51, 0]
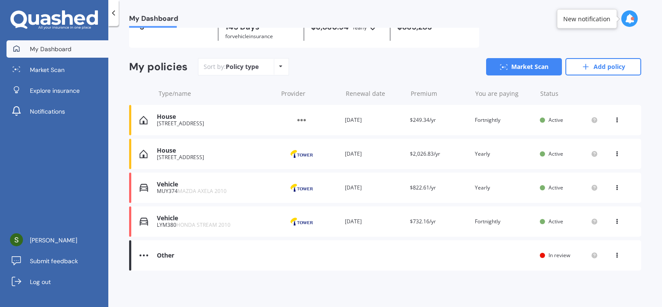
click at [494, 118] on icon at bounding box center [617, 118] width 6 height 5
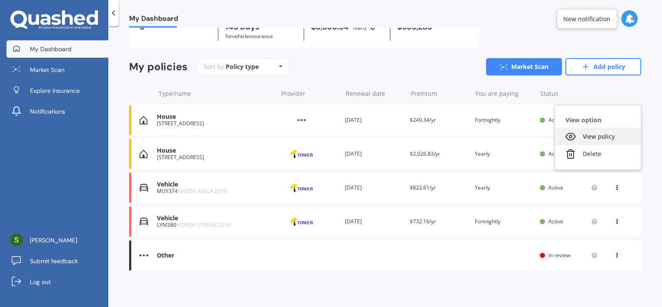
click at [494, 137] on div "View policy" at bounding box center [598, 136] width 86 height 17
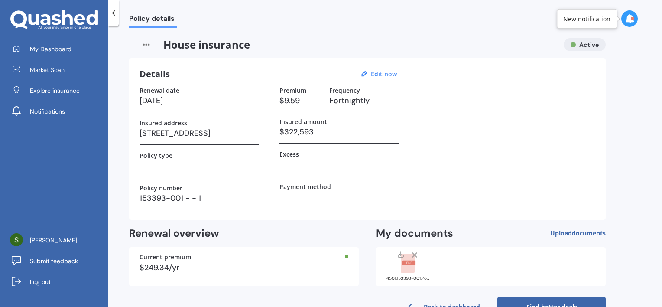
click at [458, 144] on div "Renewal date 19/04/2092 Insured address 282 Heads Road Gonville Wanganui 4501 N…" at bounding box center [367, 148] width 456 height 123
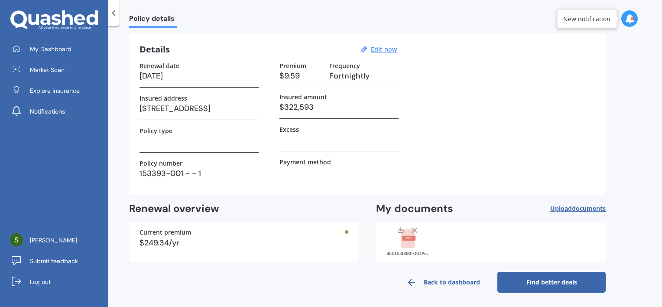
scroll to position [26, 0]
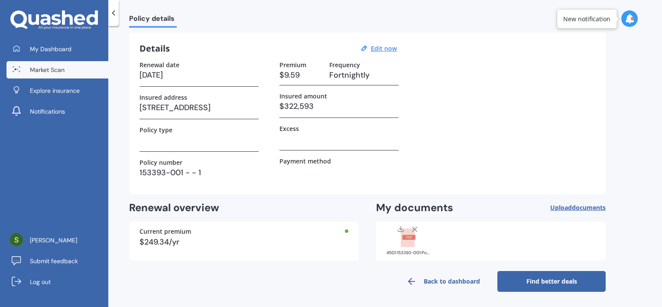
click at [63, 68] on span "Market Scan" at bounding box center [47, 69] width 35 height 9
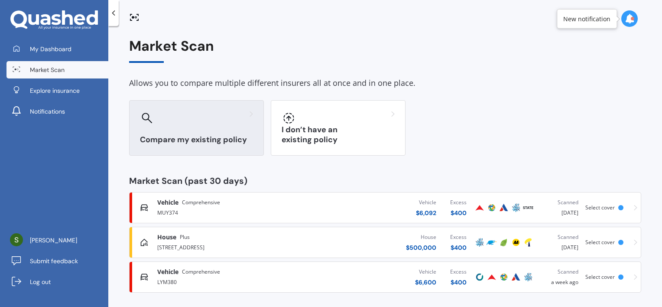
click at [167, 148] on div "Compare my existing policy" at bounding box center [196, 127] width 135 height 55
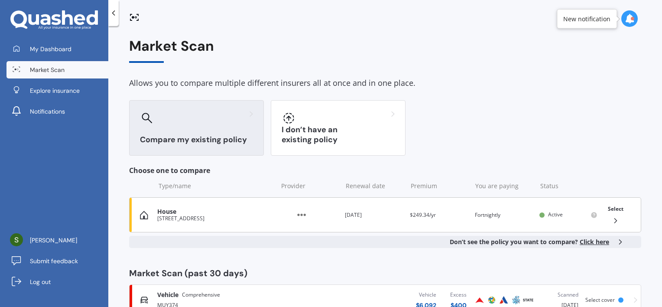
click at [301, 214] on img at bounding box center [301, 215] width 43 height 16
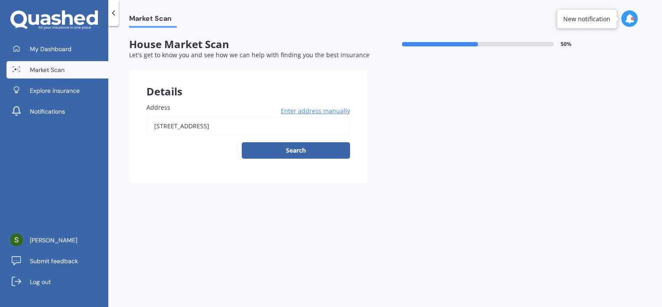
click at [52, 67] on span "Market Scan" at bounding box center [47, 69] width 35 height 9
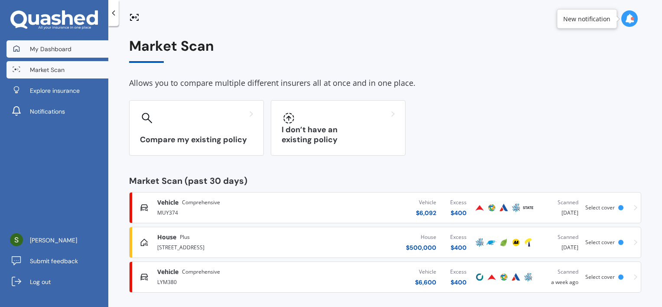
click at [58, 54] on link "My Dashboard" at bounding box center [57, 48] width 102 height 17
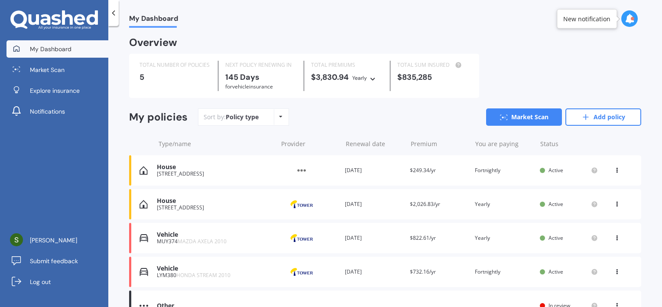
scroll to position [51, 0]
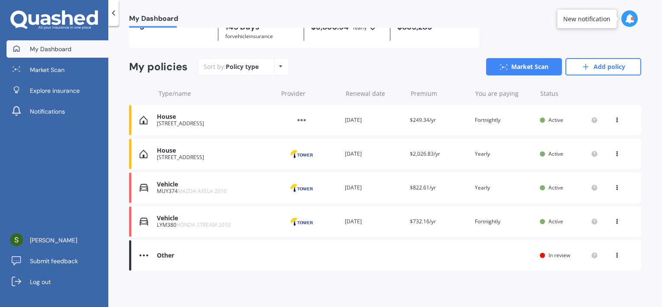
click at [494, 120] on icon at bounding box center [617, 118] width 6 height 5
click at [494, 153] on div "Delete" at bounding box center [598, 153] width 86 height 17
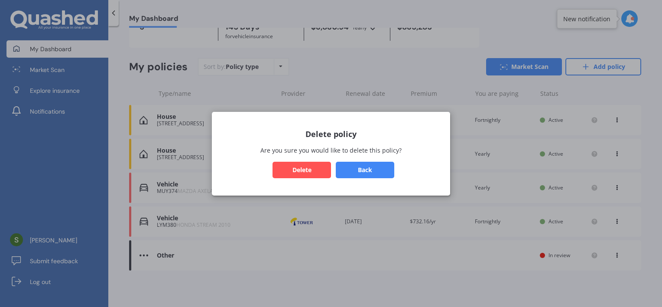
click at [303, 171] on button "Delete" at bounding box center [301, 169] width 58 height 16
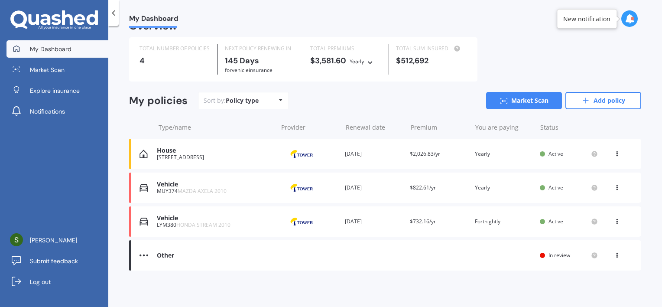
scroll to position [17, 0]
click at [58, 69] on span "Market Scan" at bounding box center [47, 69] width 35 height 9
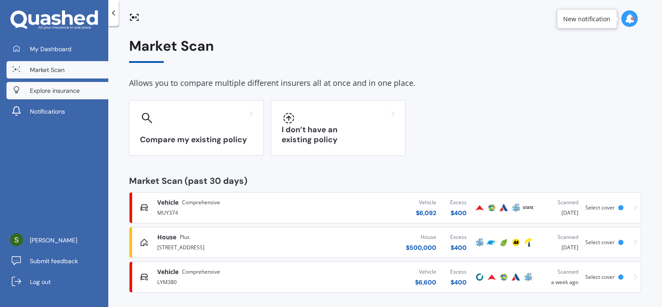
click at [82, 90] on link "Explore insurance" at bounding box center [57, 90] width 102 height 17
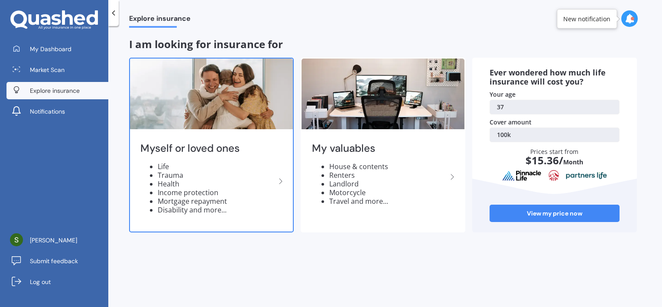
click at [221, 167] on li "Life" at bounding box center [217, 166] width 118 height 9
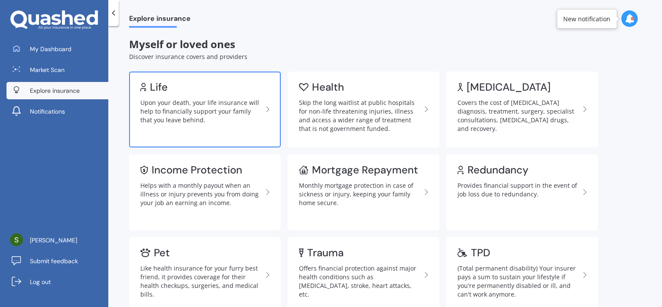
click at [220, 132] on link "Life Upon your death, your life insurance will help to financially support your…" at bounding box center [205, 109] width 152 height 76
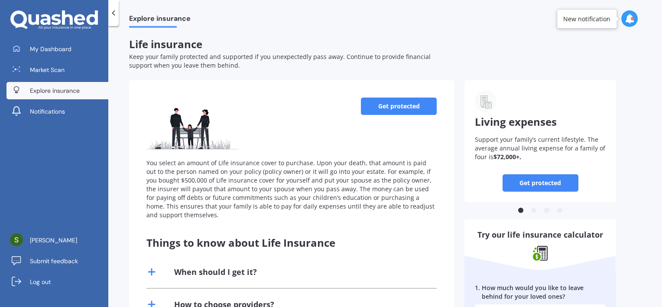
click at [455, 67] on div "Life insurance Keep your family protected and supported if you unexpectedly pas…" at bounding box center [385, 247] width 512 height 419
click at [401, 105] on link "Get protected" at bounding box center [399, 105] width 76 height 17
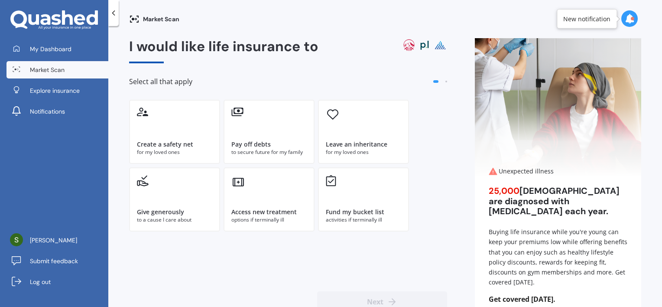
click at [52, 67] on span "Market Scan" at bounding box center [47, 69] width 35 height 9
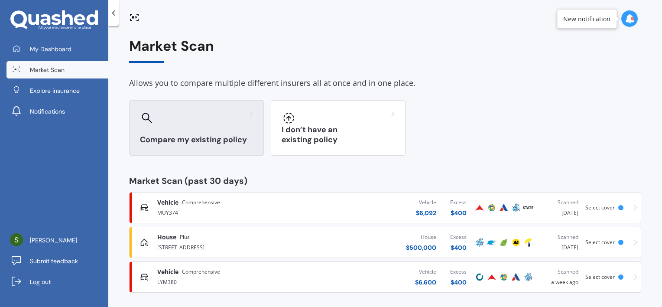
click at [198, 136] on h3 "Compare my existing policy" at bounding box center [196, 140] width 113 height 10
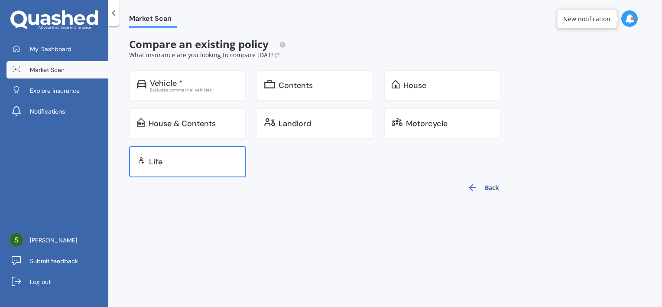
click at [182, 156] on div "Life" at bounding box center [187, 161] width 117 height 31
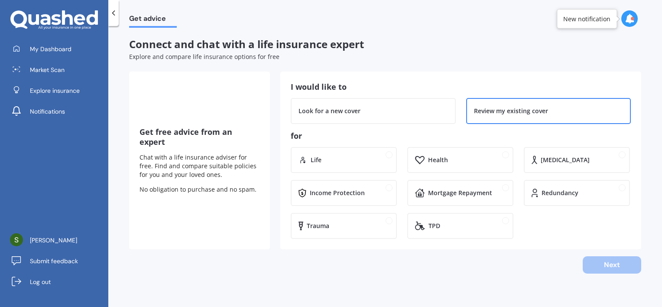
click at [494, 114] on div "Review my existing cover" at bounding box center [511, 111] width 74 height 9
click at [346, 158] on div "Life" at bounding box center [349, 159] width 78 height 9
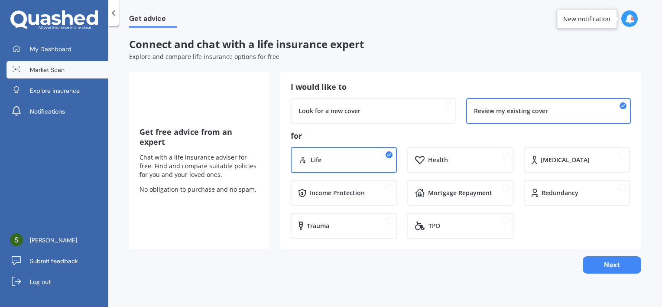
click at [54, 68] on span "Market Scan" at bounding box center [47, 69] width 35 height 9
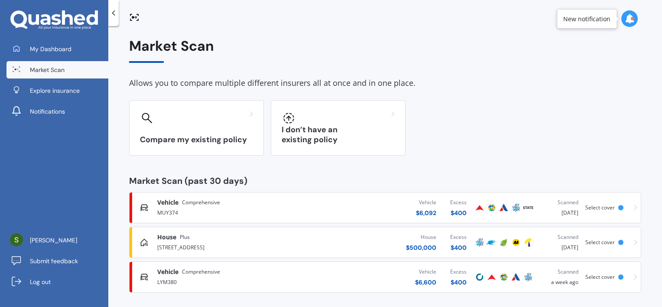
click at [473, 111] on div "Compare my existing policy I don’t have an existing policy" at bounding box center [385, 127] width 512 height 55
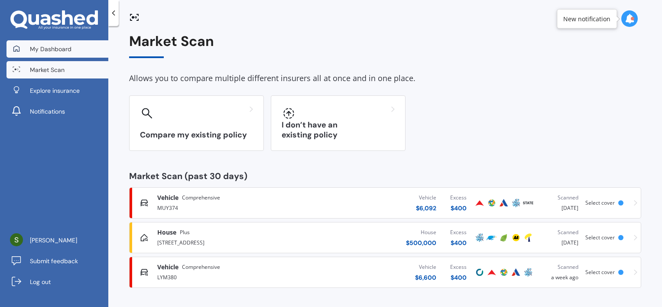
click at [62, 47] on span "My Dashboard" at bounding box center [51, 49] width 42 height 9
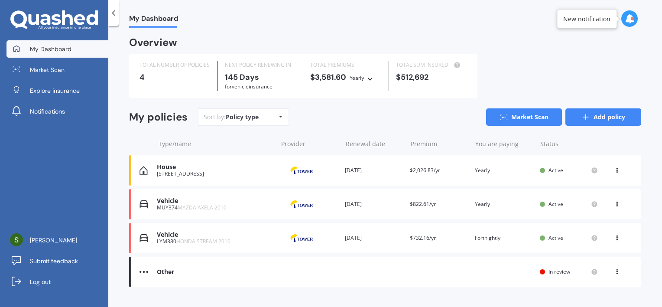
click at [494, 125] on link "Add policy" at bounding box center [603, 116] width 76 height 17
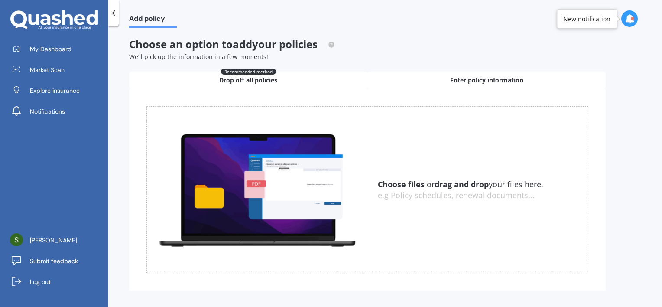
click at [452, 84] on span "Enter policy information" at bounding box center [486, 80] width 73 height 9
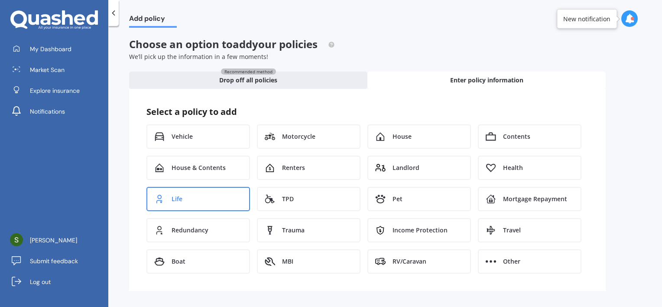
click at [187, 197] on div "Life" at bounding box center [197, 199] width 103 height 24
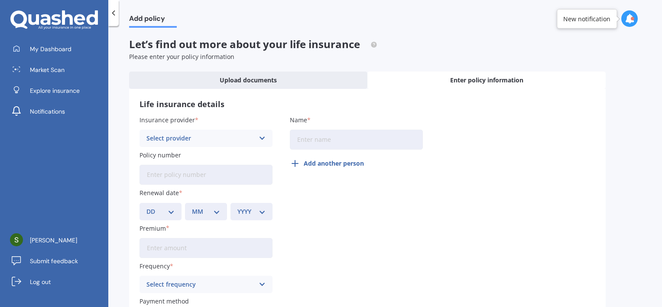
click at [217, 137] on div "Select provider" at bounding box center [200, 138] width 108 height 10
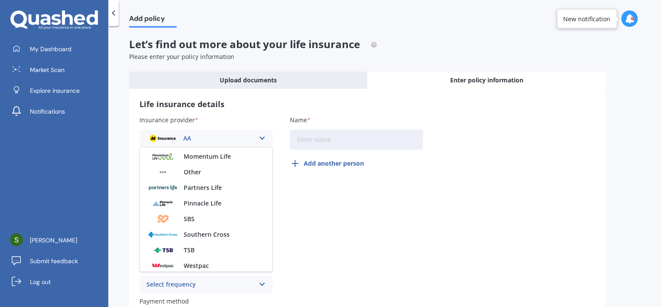
scroll to position [219, 0]
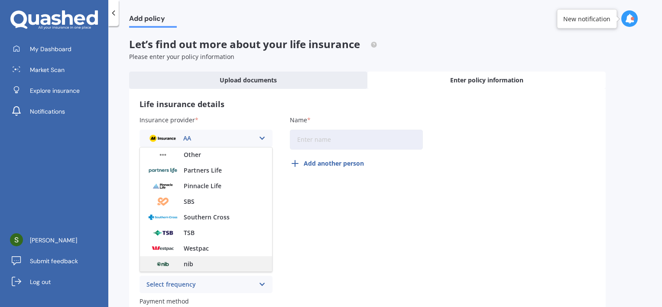
click at [240, 262] on div "nib" at bounding box center [206, 264] width 132 height 16
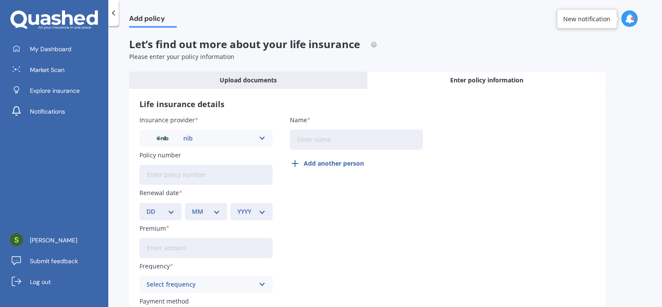
click at [218, 175] on input "Policy number" at bounding box center [205, 175] width 133 height 20
drag, startPoint x: 202, startPoint y: 175, endPoint x: 139, endPoint y: 173, distance: 63.2
click at [139, 173] on input "153393-001 - - 1" at bounding box center [205, 175] width 133 height 20
paste input
type input "153393-001"
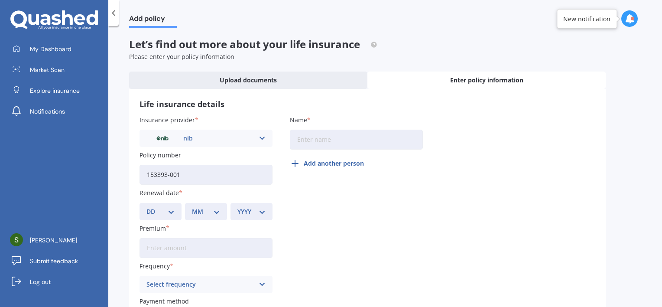
click at [313, 198] on div "Insurance provider nib AA AIA AMP ANZ ASB Asteron Life BNZ Chubb Cigna Co-Opera…" at bounding box center [367, 223] width 456 height 217
click at [171, 210] on select "DD 01 02 03 04 05 06 07 08 09 10 11 12 13 14 15 16 17 18 19 20 21 22 23 24 25 2…" at bounding box center [160, 212] width 28 height 10
click at [183, 252] on input "Premium" at bounding box center [205, 248] width 133 height 20
click at [150, 212] on select "DD 01 02 03 04 05 06 07 08 09 10 11 12 13 14 15 16 17 18 19 20 21 22 23 24 25 2…" at bounding box center [160, 212] width 28 height 10
drag, startPoint x: 150, startPoint y: 212, endPoint x: 305, endPoint y: 226, distance: 155.7
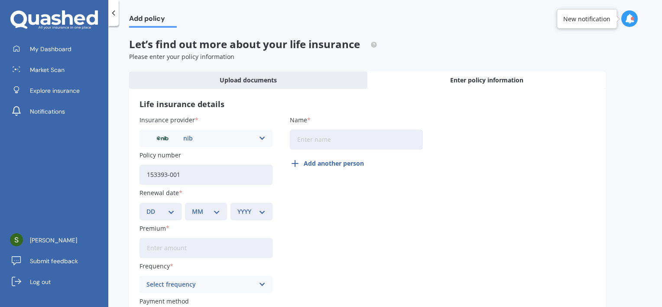
click at [305, 226] on div "Insurance provider nib AA AIA AMP ANZ ASB Asteron Life BNZ Chubb Cigna Co-Opera…" at bounding box center [367, 223] width 456 height 217
click at [171, 208] on select "DD 01 02 03 04 05 06 07 08 09 10 11 12 13 14 15 16 17 18 19 20 21 22 23 24 25 2…" at bounding box center [160, 212] width 28 height 10
select select "19"
click at [201, 209] on select "MM 01 02 03 04 05 06 07 08 09 10 11 12" at bounding box center [206, 212] width 28 height 10
select select "04"
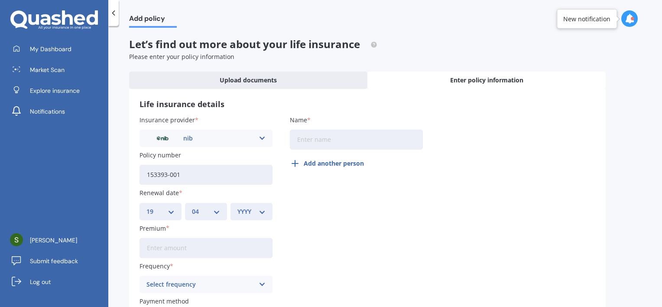
click at [254, 207] on select "YYYY 2027 2026 2025 2024 2023 2022 2021 2020 2019 2018 2017 2016 2015 2014 2013…" at bounding box center [251, 212] width 28 height 10
select select "2026"
click at [307, 212] on div "Insurance provider nib AA AIA AMP ANZ ASB Asteron Life BNZ Chubb Cigna Co-Opera…" at bounding box center [367, 223] width 456 height 217
click at [218, 247] on input "Premium" at bounding box center [205, 248] width 133 height 20
click at [217, 247] on input "Premium" at bounding box center [205, 248] width 133 height 20
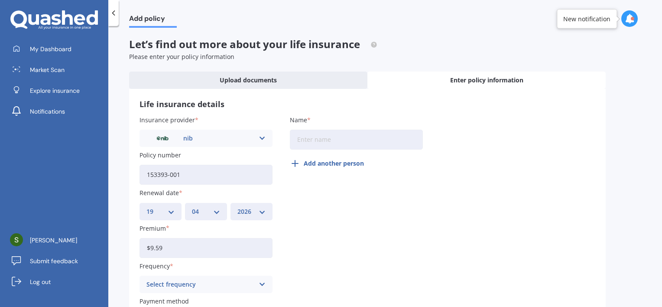
type input "$9.59"
click at [230, 279] on div "Select frequency Yearly Six-Monthly Quarterly Monthly Fortnightly Weekly" at bounding box center [205, 283] width 133 height 17
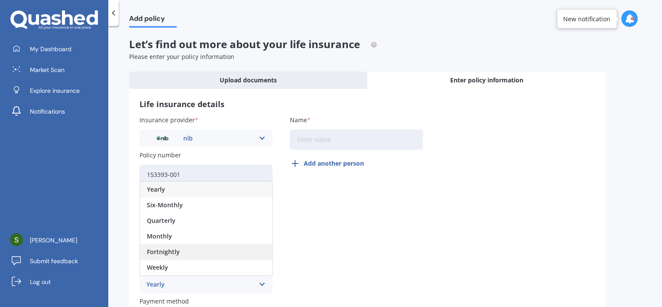
click at [232, 246] on div "Fortnightly" at bounding box center [206, 252] width 132 height 16
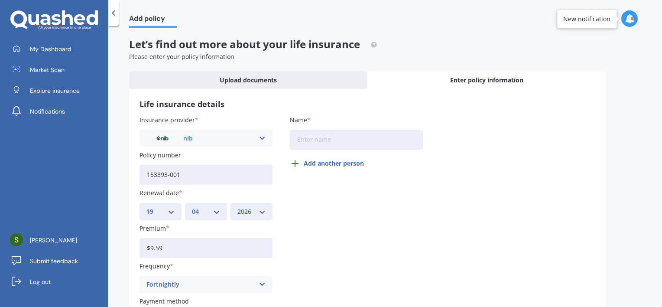
click at [317, 241] on div "Insurance provider nib AA AIA AMP ANZ ASB Asteron Life BNZ Chubb Cigna Co-Opera…" at bounding box center [367, 223] width 456 height 217
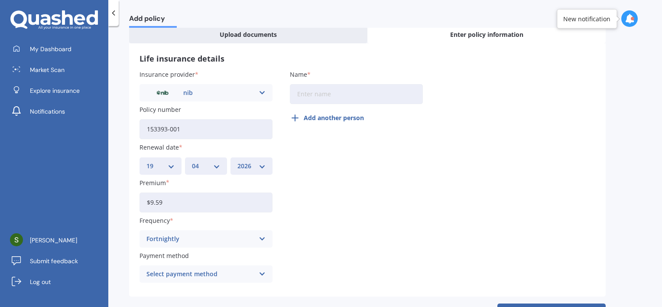
scroll to position [78, 0]
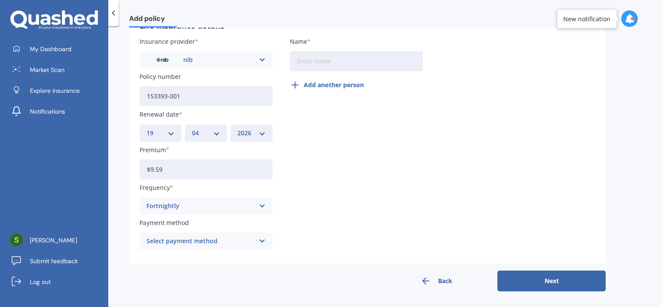
click at [242, 241] on div "Select payment method" at bounding box center [200, 241] width 108 height 10
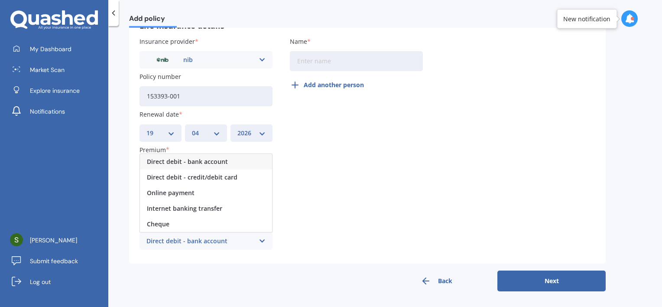
click at [247, 161] on div "Direct debit - bank account" at bounding box center [206, 162] width 132 height 16
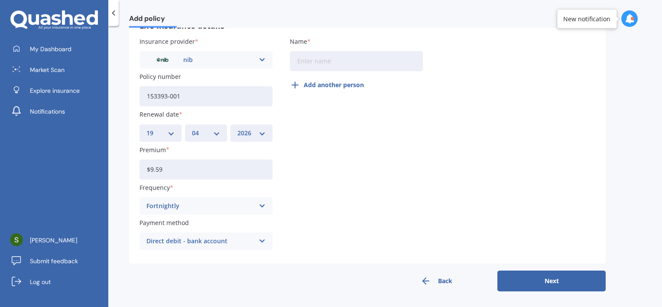
click at [366, 136] on div "Insurance provider nib AA AIA AMP ANZ ASB Asteron Life BNZ Chubb Cigna Co-Opera…" at bounding box center [367, 145] width 456 height 217
click at [360, 61] on input "Name" at bounding box center [356, 61] width 133 height 20
type input "i"
type input "Sian Lambert"
click at [335, 86] on button "Add another person" at bounding box center [329, 84] width 79 height 21
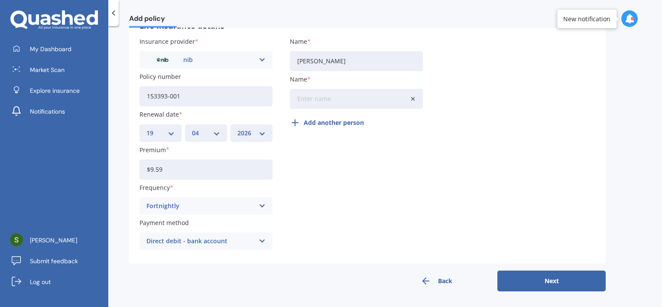
click at [332, 95] on input "Name" at bounding box center [356, 99] width 133 height 20
click at [468, 92] on div "Insurance provider nib AA AIA AMP ANZ ASB Asteron Life BNZ Chubb Cigna Co-Opera…" at bounding box center [367, 145] width 456 height 217
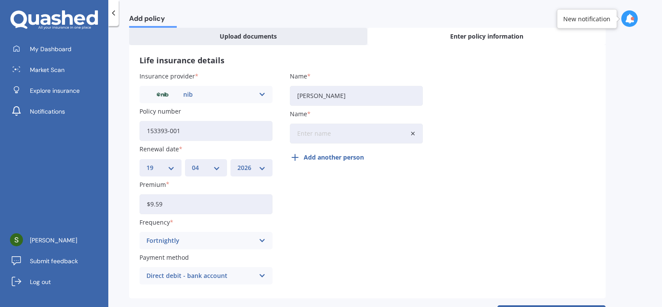
scroll to position [26, 0]
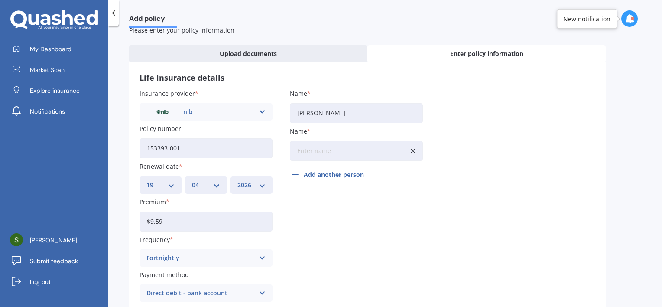
click at [413, 150] on line at bounding box center [412, 150] width 3 height 3
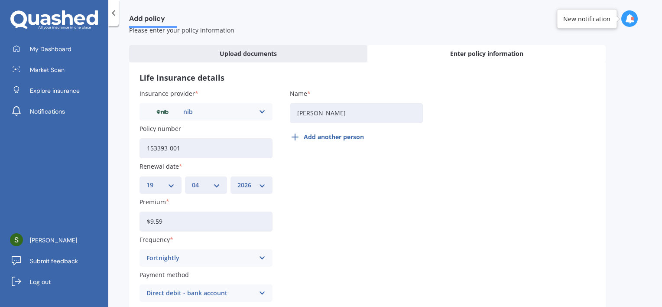
click at [494, 145] on div "Insurance provider nib AA AIA AMP ANZ ASB Asteron Life BNZ Chubb Cigna Co-Opera…" at bounding box center [367, 197] width 456 height 217
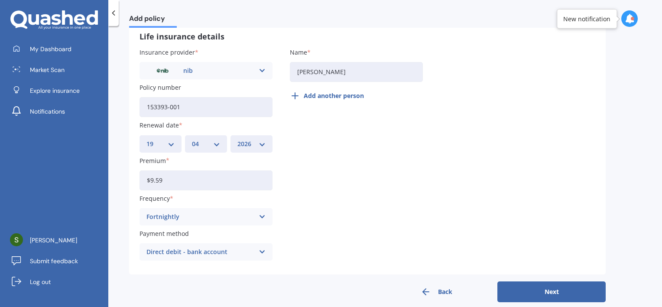
scroll to position [78, 0]
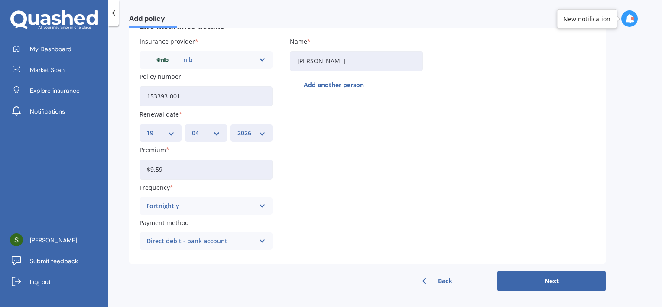
click at [494, 282] on button "Next" at bounding box center [551, 280] width 108 height 21
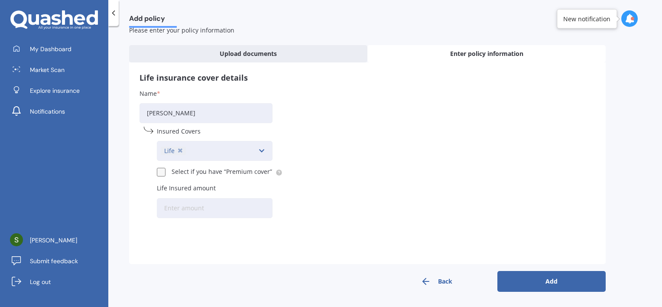
scroll to position [0, 0]
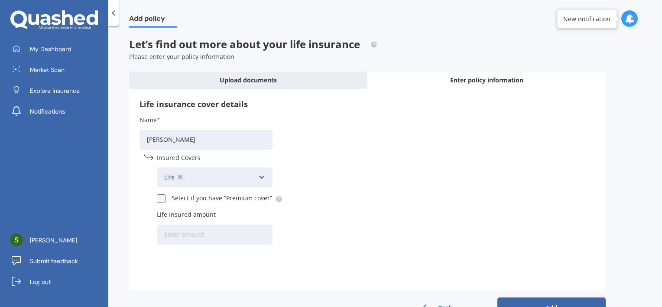
click at [260, 178] on icon at bounding box center [261, 177] width 7 height 10
click at [336, 133] on div "Name Sian Lambert Insured Covers Life Accidental Injury Cancer Health Income Pr…" at bounding box center [367, 181] width 456 height 133
click at [197, 231] on input "Life Insured amount" at bounding box center [215, 234] width 116 height 20
paste input "$322,593"
type input "$322,593"
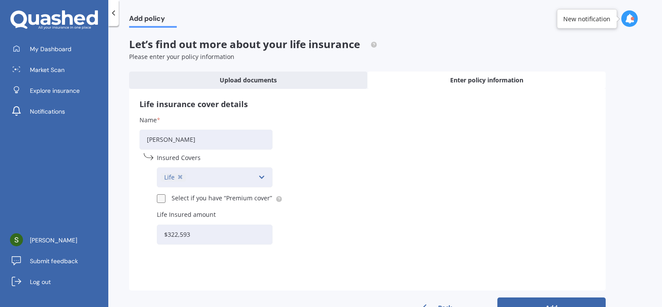
click at [382, 223] on div "Name Sian Lambert Insured Covers Life Accidental Injury Cancer Health Income Pr…" at bounding box center [367, 181] width 456 height 133
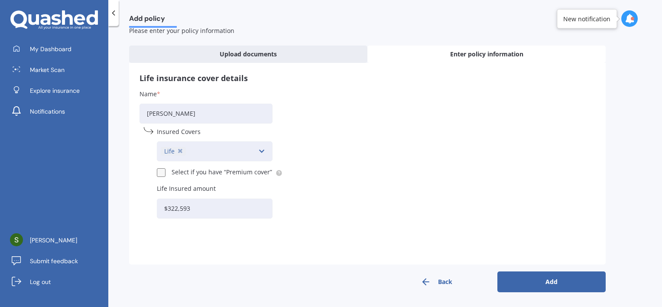
scroll to position [26, 0]
click at [494, 282] on button "Add" at bounding box center [551, 281] width 108 height 21
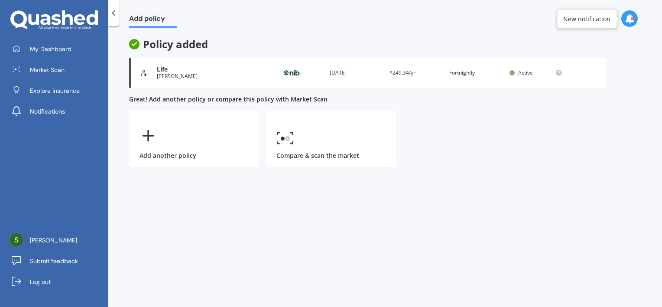
scroll to position [0, 0]
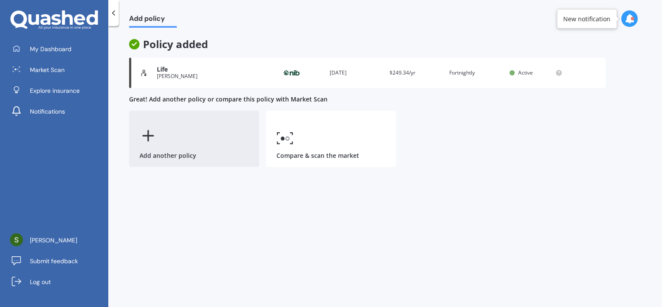
click at [197, 139] on div "Add another policy" at bounding box center [194, 138] width 130 height 56
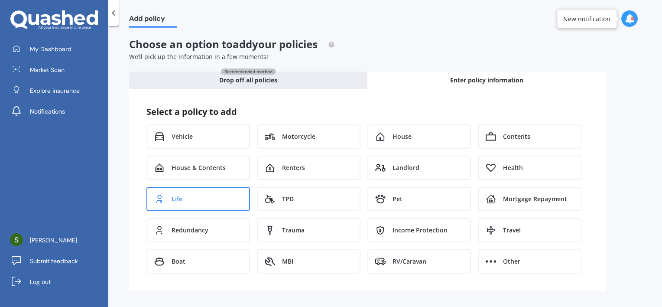
click at [192, 190] on div "Life" at bounding box center [197, 199] width 103 height 24
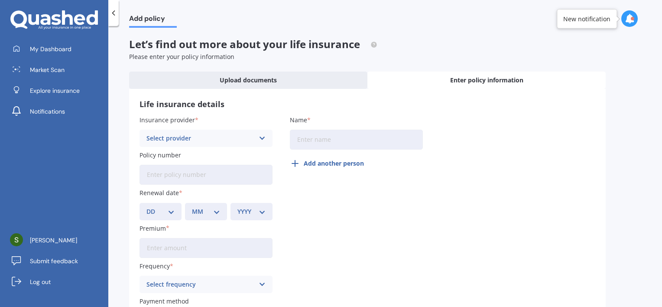
click at [230, 138] on div "Select provider" at bounding box center [200, 138] width 108 height 10
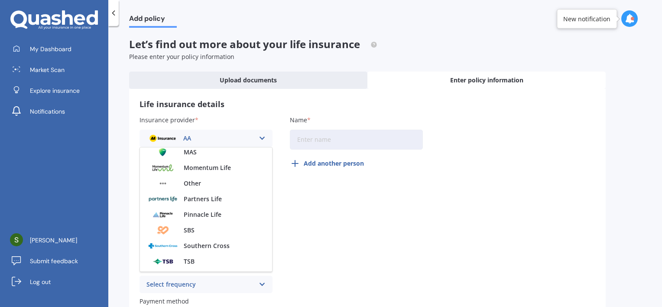
scroll to position [219, 0]
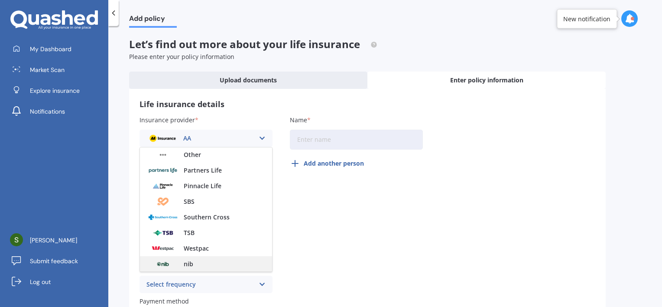
click at [226, 266] on div "nib" at bounding box center [206, 264] width 132 height 16
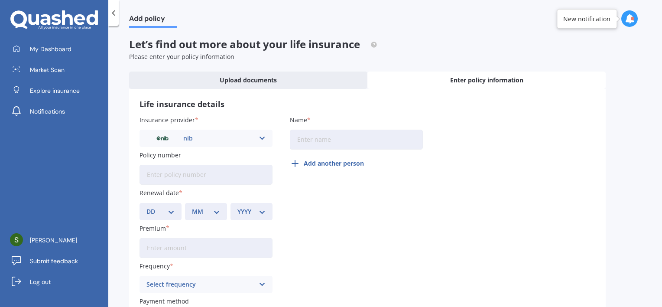
click at [321, 142] on input "Name" at bounding box center [356, 139] width 133 height 20
type input "Jesse Lambert"
click at [217, 173] on input "Policy number" at bounding box center [205, 175] width 133 height 20
paste input "153390-001"
click at [146, 174] on input "153390-001" at bounding box center [205, 175] width 133 height 20
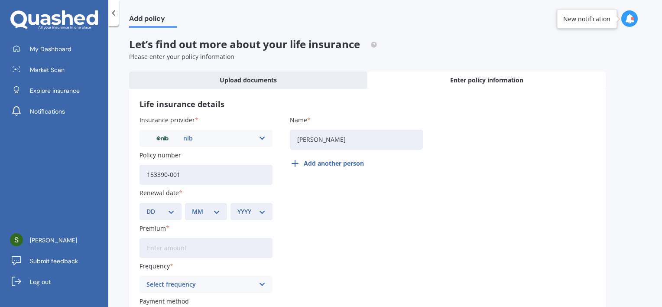
type input "153390-001"
click at [166, 213] on select "DD 01 02 03 04 05 06 07 08 09 10 11 12 13 14 15 16 17 18 19 20 21 22 23 24 25 2…" at bounding box center [160, 212] width 28 height 10
select select "19"
click at [146, 207] on select "DD 01 02 03 04 05 06 07 08 09 10 11 12 13 14 15 16 17 18 19 20 21 22 23 24 25 2…" at bounding box center [160, 212] width 28 height 10
click at [208, 212] on select "MM 01 02 03 04 05 06 07 08 09 10 11 12" at bounding box center [206, 212] width 28 height 10
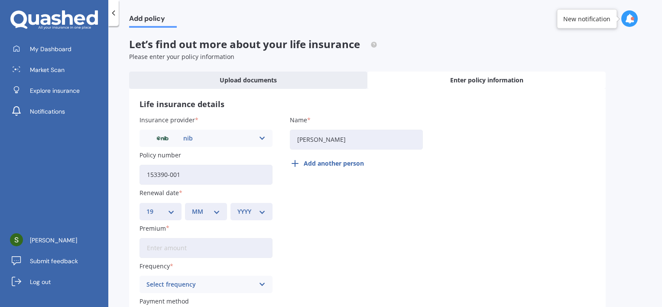
select select "04"
click at [192, 207] on select "MM 01 02 03 04 05 06 07 08 09 10 11 12" at bounding box center [206, 212] width 28 height 10
click at [244, 211] on select "YYYY 2027 2026 2025 2024 2023 2022 2021 2020 2019 2018 2017 2016 2015 2014 2013…" at bounding box center [251, 212] width 28 height 10
select select "2026"
click at [237, 207] on select "YYYY 2027 2026 2025 2024 2023 2022 2021 2020 2019 2018 2017 2016 2015 2014 2013…" at bounding box center [251, 212] width 28 height 10
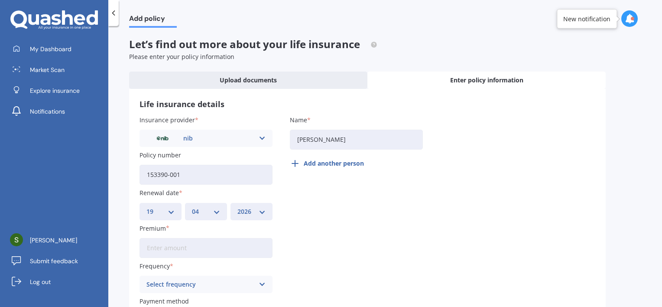
click at [301, 197] on div "Insurance provider nib AA AIA AMP ANZ ASB Asteron Life BNZ Chubb Cigna Co-Opera…" at bounding box center [367, 223] width 456 height 217
click at [175, 251] on input "Premium" at bounding box center [205, 248] width 133 height 20
drag, startPoint x: 175, startPoint y: 251, endPoint x: 166, endPoint y: 249, distance: 8.8
click at [166, 249] on input "Premium" at bounding box center [205, 248] width 133 height 20
paste input "$253,013.00"
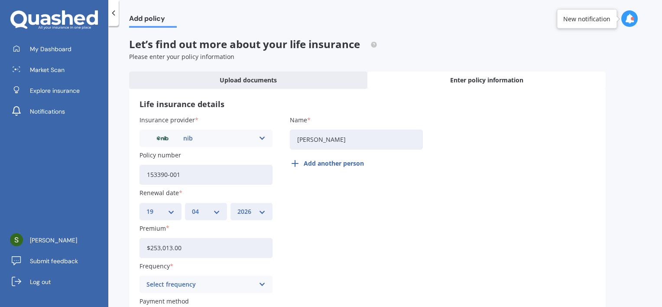
type input "$253,013.00"
click at [359, 241] on div "Insurance provider nib AA AIA AMP ANZ ASB Asteron Life BNZ Chubb Cigna Co-Opera…" at bounding box center [367, 223] width 456 height 217
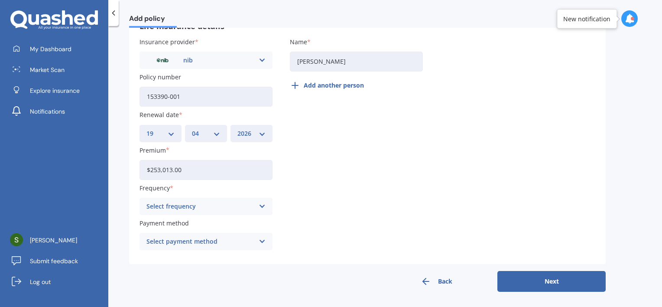
scroll to position [78, 0]
click at [229, 203] on div "Select frequency" at bounding box center [200, 206] width 108 height 10
click at [291, 193] on div "Insurance provider nib AA AIA AMP ANZ ASB Asteron Life BNZ Chubb Cigna Co-Opera…" at bounding box center [367, 145] width 456 height 217
drag, startPoint x: 199, startPoint y: 166, endPoint x: 138, endPoint y: 171, distance: 60.8
click at [138, 171] on div "Life insurance details Insurance provider nib AA AIA AMP ANZ ASB Asteron Life B…" at bounding box center [367, 136] width 476 height 253
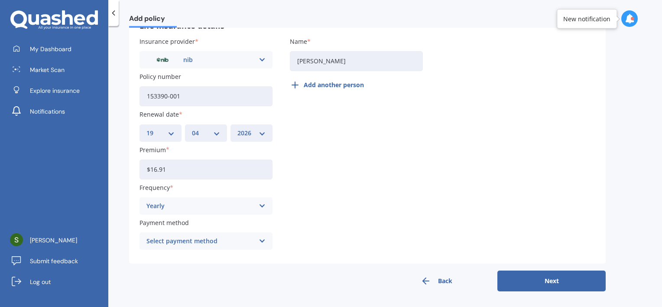
type input "$16.91"
click at [176, 206] on div "Yearly" at bounding box center [200, 206] width 108 height 10
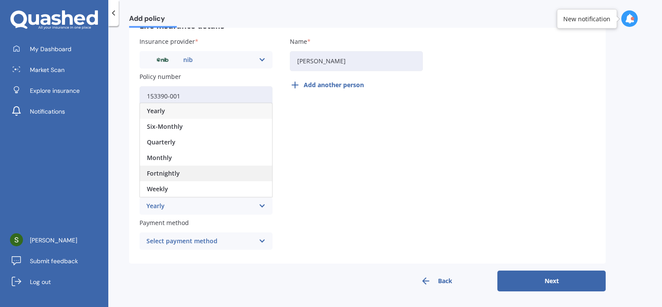
click at [186, 171] on div "Fortnightly" at bounding box center [206, 173] width 132 height 16
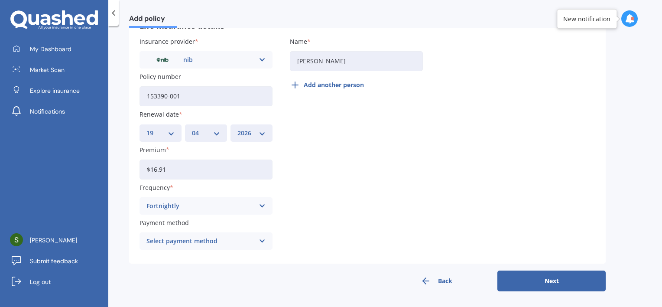
click at [194, 243] on div "Select payment method" at bounding box center [200, 241] width 108 height 10
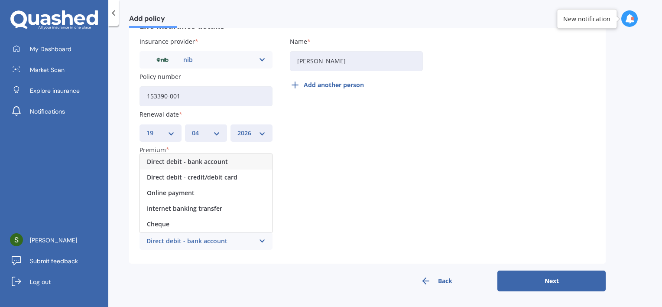
click at [226, 162] on div "Direct debit - bank account" at bounding box center [206, 162] width 132 height 16
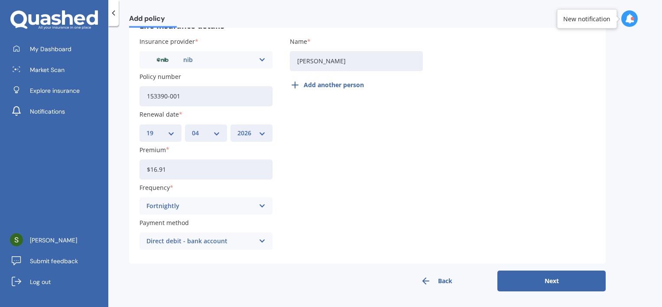
click at [494, 281] on button "Next" at bounding box center [551, 280] width 108 height 21
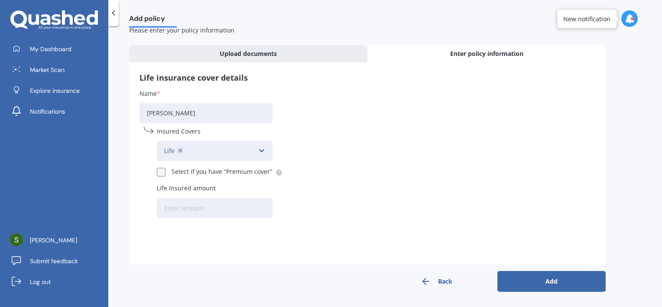
scroll to position [0, 0]
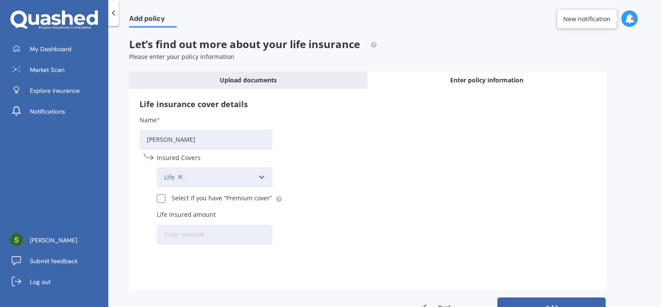
click at [260, 178] on icon at bounding box center [261, 177] width 7 height 10
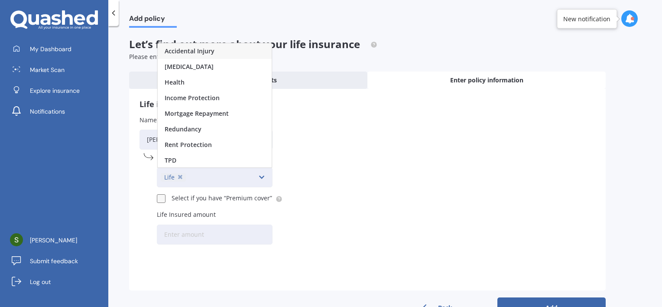
scroll to position [16, 0]
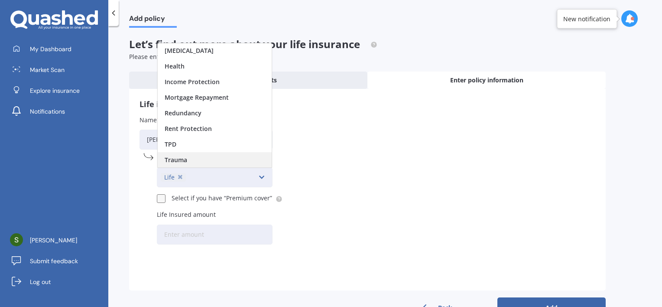
click at [242, 156] on div "Trauma" at bounding box center [215, 160] width 114 height 16
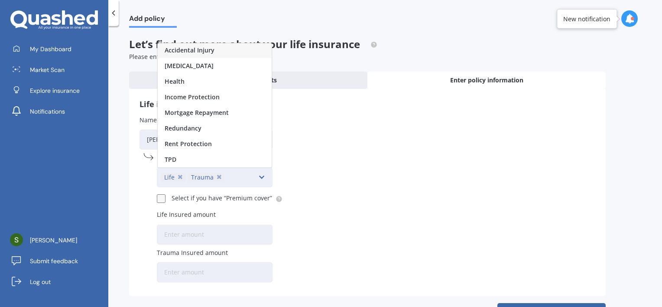
scroll to position [0, 0]
click at [219, 176] on icon at bounding box center [219, 177] width 4 height 9
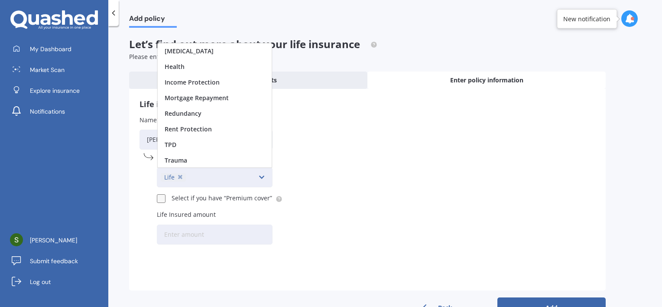
scroll to position [16, 0]
click at [208, 159] on div "Trauma" at bounding box center [215, 160] width 114 height 16
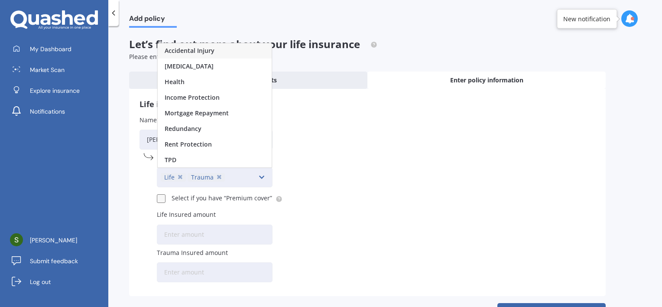
click at [230, 232] on input "Life Insured amount" at bounding box center [215, 234] width 116 height 20
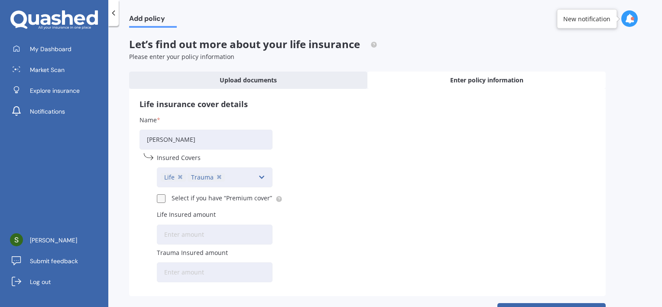
paste input "$253,013"
type input "$253,013"
click at [173, 273] on input "Trauma Insured amount" at bounding box center [215, 272] width 116 height 20
paste input "$69,580"
type input "$69,580"
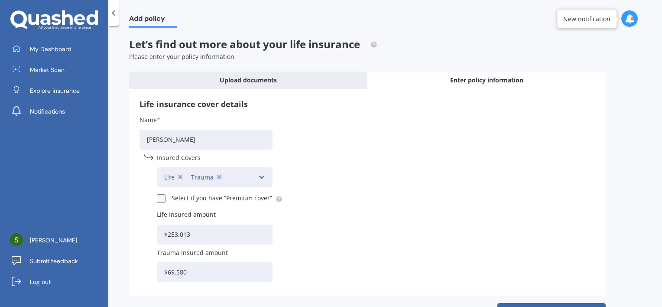
click at [338, 246] on div "Name Jesse Lambert Insured Covers Life Trauma Accidental Injury Cancer Health I…" at bounding box center [367, 200] width 456 height 170
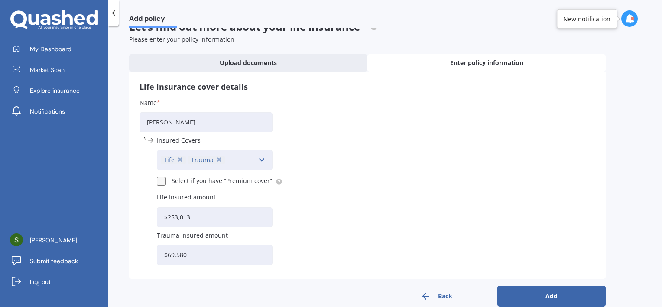
scroll to position [32, 0]
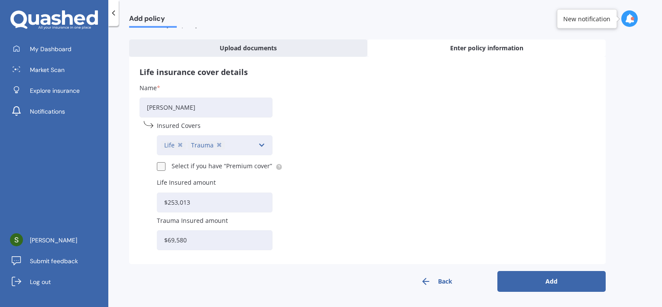
click at [494, 282] on button "Add" at bounding box center [551, 281] width 108 height 21
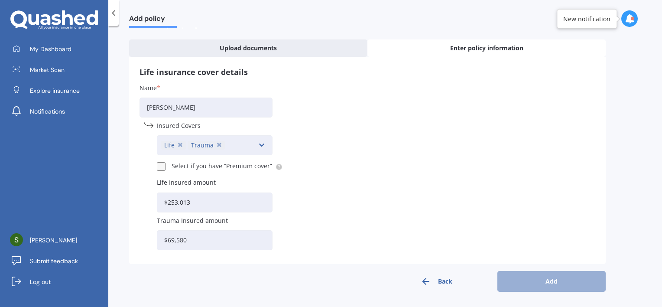
scroll to position [0, 0]
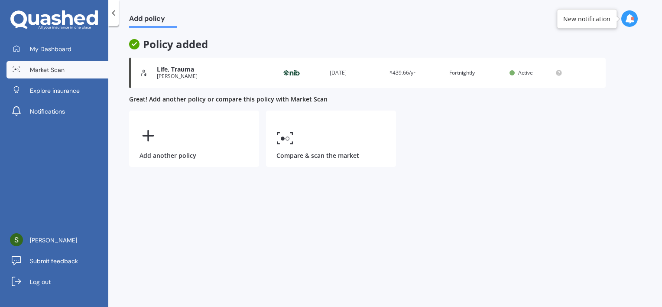
click at [55, 68] on span "Market Scan" at bounding box center [47, 69] width 35 height 9
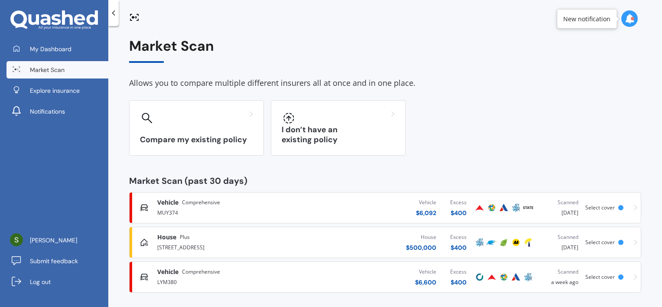
click at [494, 133] on div "Compare my existing policy I don’t have an existing policy" at bounding box center [385, 127] width 512 height 55
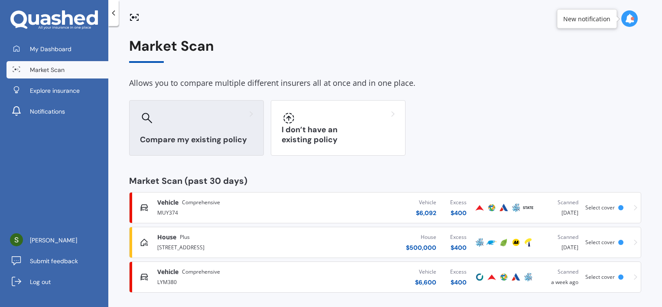
click at [206, 122] on div at bounding box center [196, 118] width 113 height 14
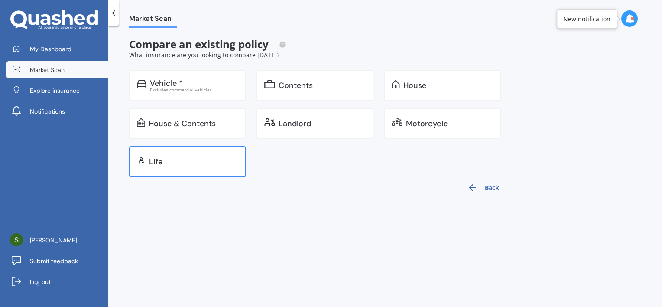
click at [200, 169] on div "Life" at bounding box center [187, 161] width 117 height 31
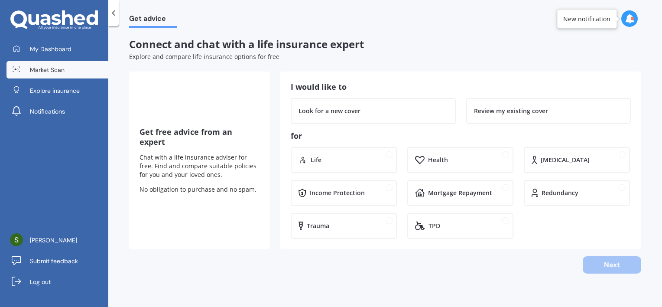
click at [61, 71] on span "Market Scan" at bounding box center [47, 69] width 35 height 9
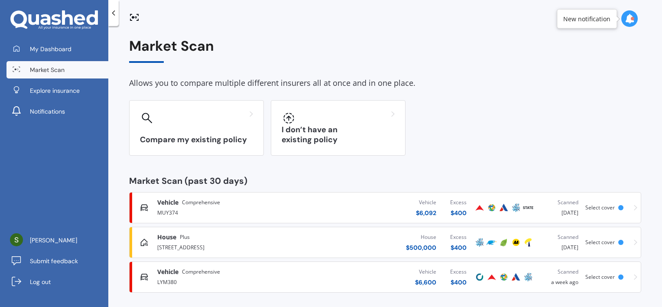
click at [472, 109] on div "Compare my existing policy I don’t have an existing policy" at bounding box center [385, 127] width 512 height 55
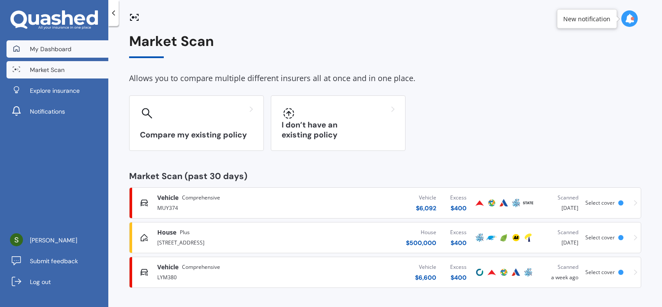
click at [57, 49] on span "My Dashboard" at bounding box center [51, 49] width 42 height 9
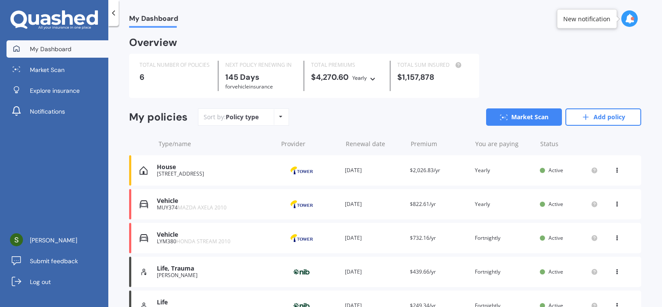
click at [494, 72] on div "TOTAL NUMBER OF POLICIES 6 NEXT POLICY RENEWING IN 145 Days for Vehicle insuran…" at bounding box center [385, 76] width 512 height 44
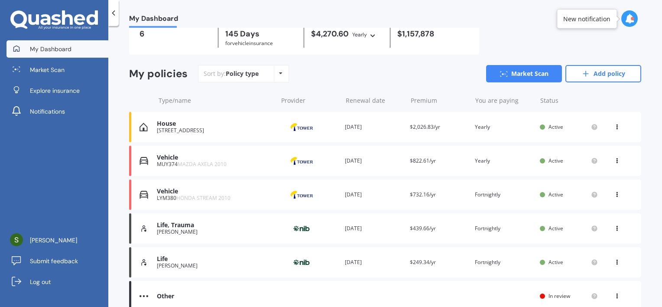
scroll to position [84, 0]
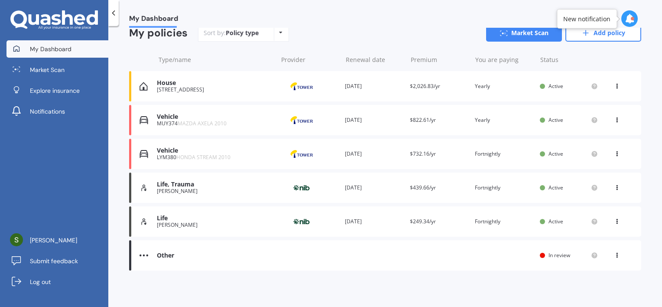
click at [440, 190] on div "Premium $439.66/yr" at bounding box center [439, 187] width 58 height 9
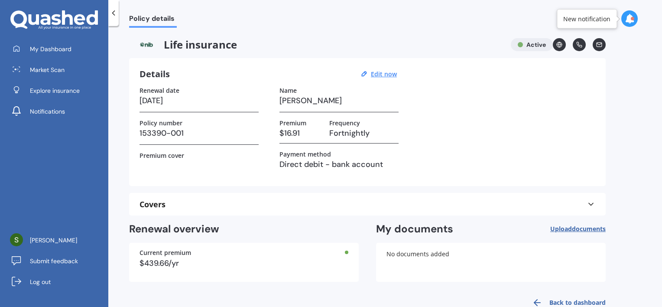
click at [494, 194] on div "Policy details Life insurance Active Details Edit now Renewal date 19/04/2026 P…" at bounding box center [384, 168] width 553 height 281
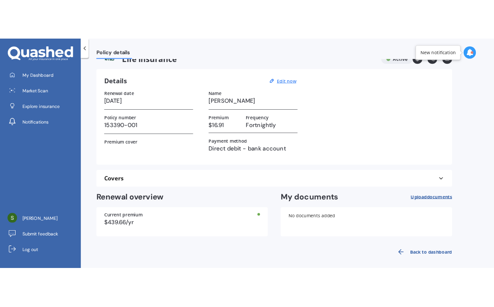
scroll to position [21, 0]
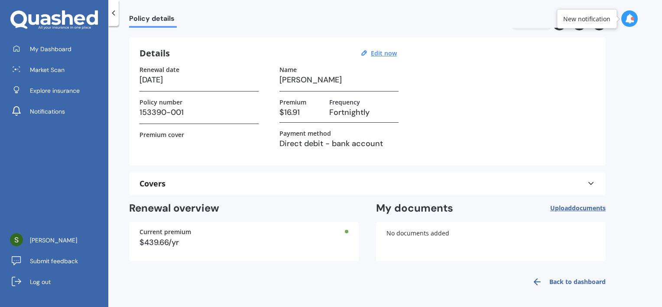
click at [494, 210] on span "documents" at bounding box center [589, 208] width 34 height 8
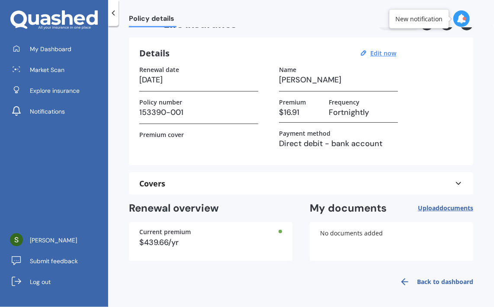
click at [441, 204] on span "documents" at bounding box center [457, 208] width 34 height 8
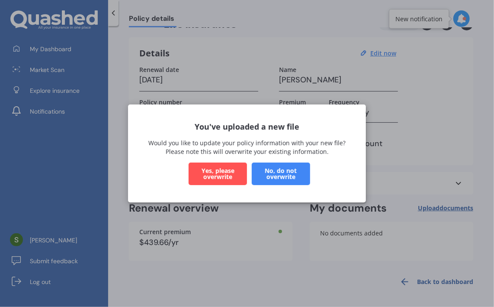
click at [276, 172] on button "No, do not overwrite" at bounding box center [281, 173] width 58 height 23
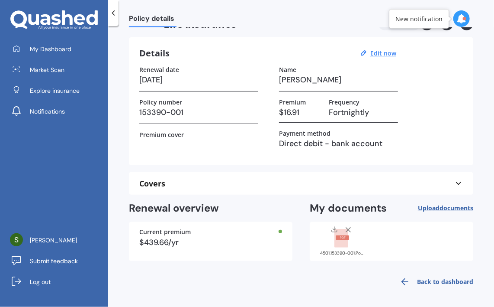
scroll to position [0, 0]
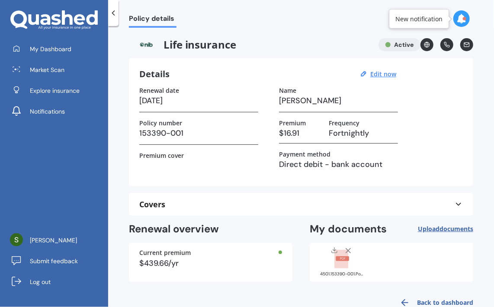
click at [416, 301] on link "Back to dashboard" at bounding box center [434, 302] width 79 height 21
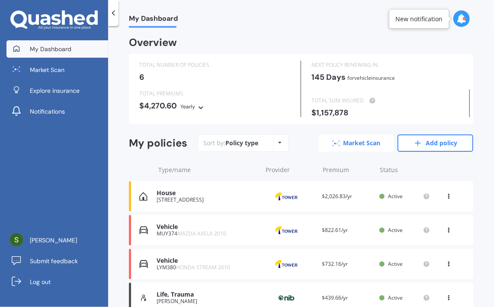
click at [350, 139] on link "Market Scan" at bounding box center [357, 142] width 76 height 17
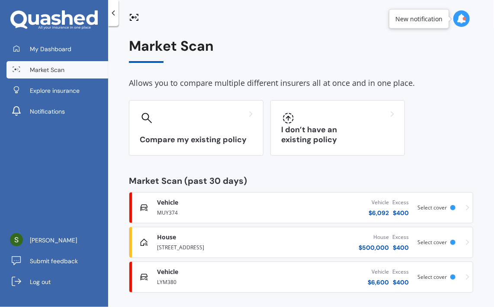
click at [56, 69] on span "Market Scan" at bounding box center [47, 69] width 35 height 9
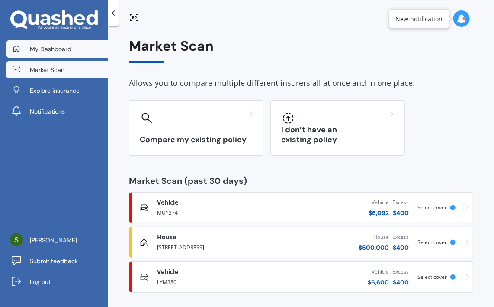
click at [68, 44] on link "My Dashboard" at bounding box center [57, 48] width 102 height 17
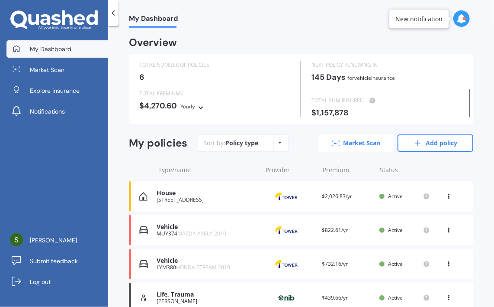
click at [363, 143] on link "Market Scan" at bounding box center [357, 142] width 76 height 17
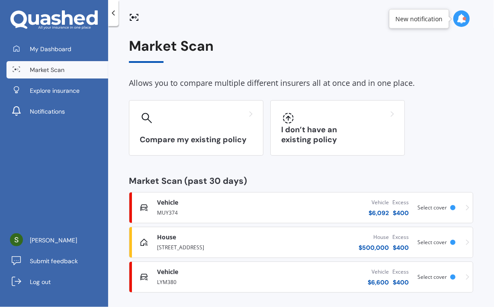
scroll to position [5, 0]
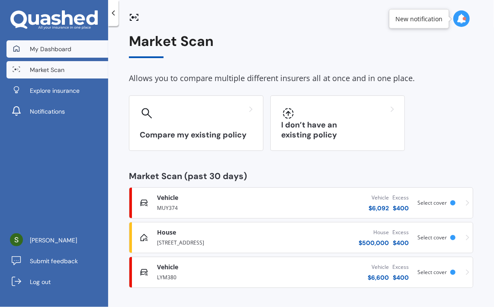
click at [61, 47] on span "My Dashboard" at bounding box center [51, 49] width 42 height 9
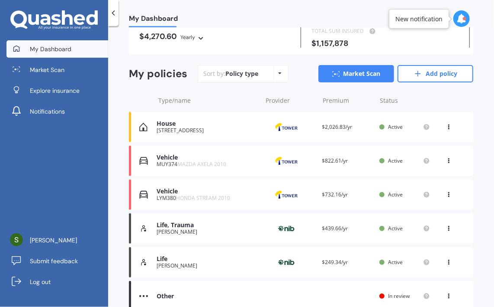
scroll to position [110, 0]
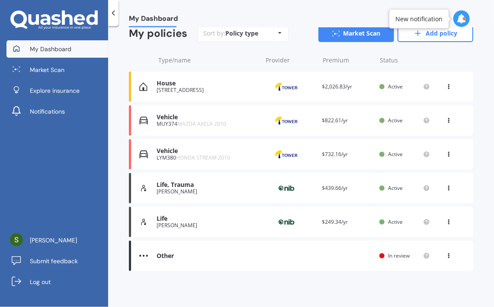
click at [223, 226] on div "Sian Lambert" at bounding box center [207, 225] width 101 height 6
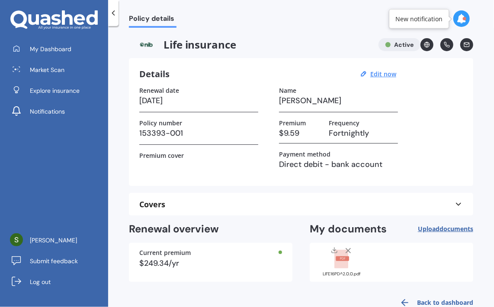
scroll to position [21, 0]
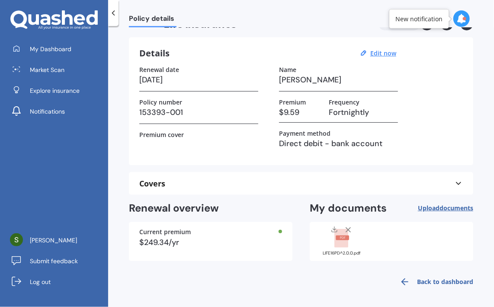
click at [449, 182] on div "Covers" at bounding box center [301, 183] width 324 height 9
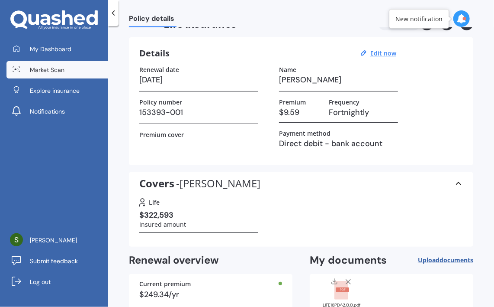
click at [66, 73] on link "Market Scan" at bounding box center [57, 69] width 102 height 17
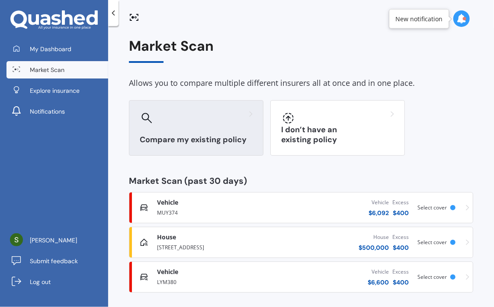
click at [162, 136] on h3 "Compare my existing policy" at bounding box center [196, 140] width 113 height 10
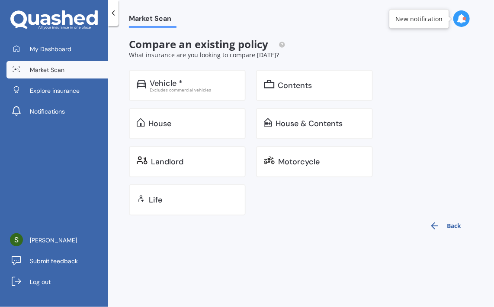
click at [62, 65] on span "Market Scan" at bounding box center [47, 69] width 35 height 9
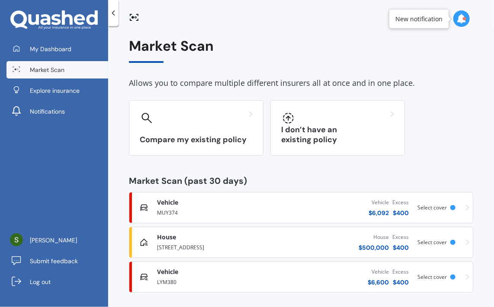
click at [461, 142] on div "Compare my existing policy I don’t have an existing policy" at bounding box center [301, 127] width 345 height 55
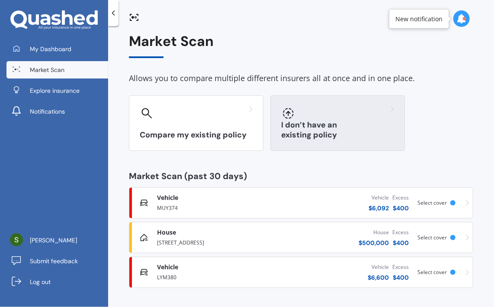
click at [324, 132] on h3 "I don’t have an existing policy" at bounding box center [337, 130] width 113 height 20
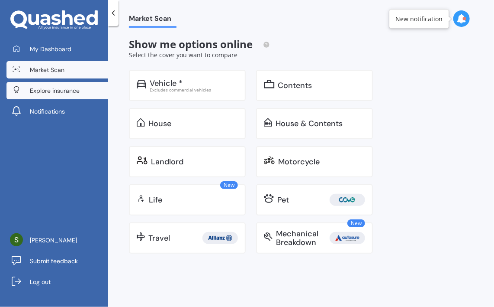
click at [54, 85] on link "Explore insurance" at bounding box center [57, 90] width 102 height 17
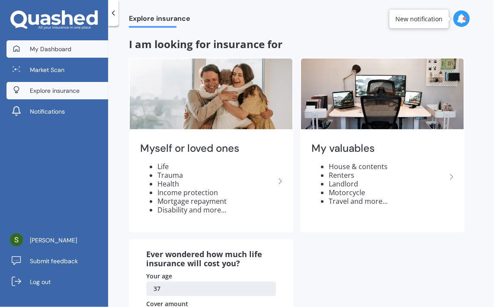
click at [73, 46] on link "My Dashboard" at bounding box center [57, 48] width 102 height 17
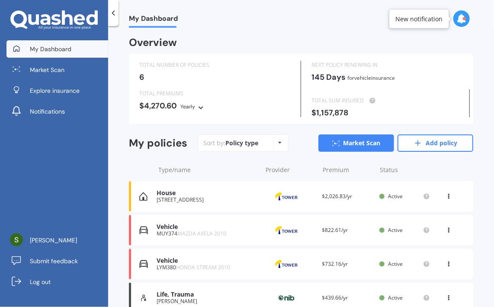
click at [446, 298] on icon at bounding box center [449, 295] width 6 height 5
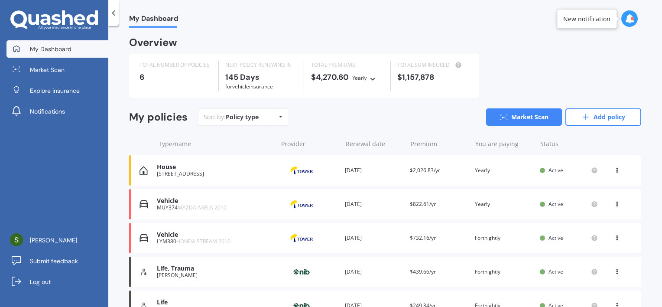
click at [286, 117] on div "Policy type Alphabetical Date added Renewing next" at bounding box center [280, 117] width 13 height 16
click at [271, 165] on span "Date added" at bounding box center [266, 167] width 34 height 8
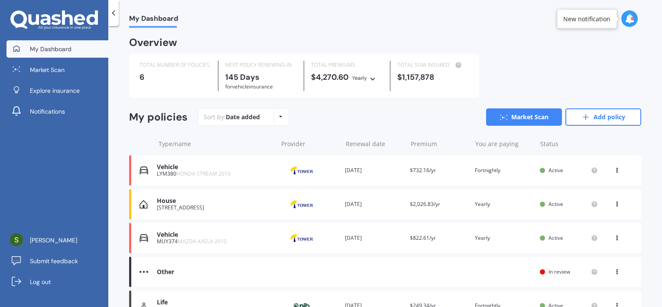
click at [403, 119] on div "Sort by: Date added Policy type Alphabetical Date added Renewing next Market Sc…" at bounding box center [419, 116] width 443 height 17
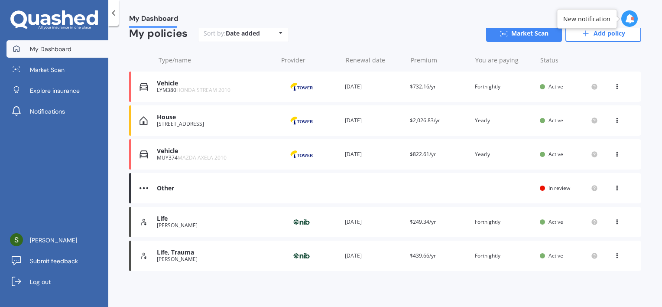
scroll to position [84, 0]
click at [494, 185] on icon at bounding box center [617, 185] width 6 height 5
click at [494, 199] on div "View policy" at bounding box center [598, 203] width 86 height 17
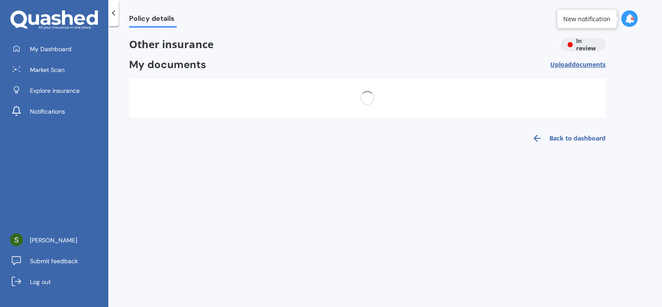
click at [113, 10] on icon at bounding box center [113, 13] width 9 height 9
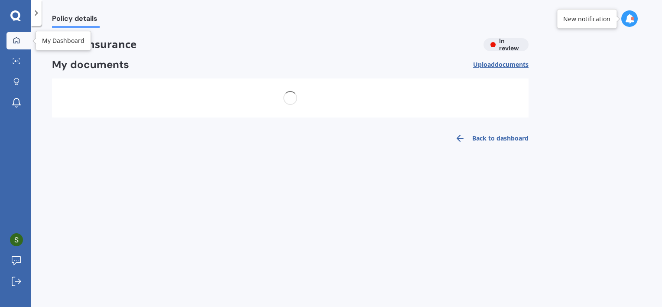
click at [19, 37] on icon at bounding box center [16, 40] width 7 height 7
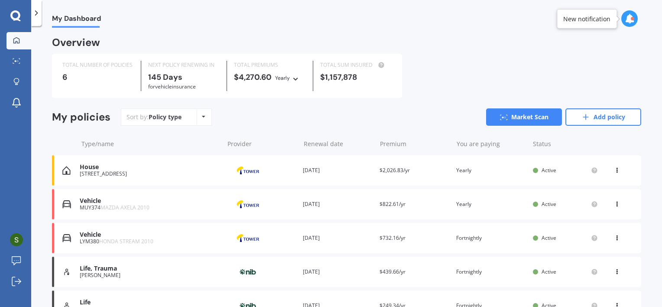
click at [381, 111] on div "Sort by: Policy type Policy type Alphabetical Date added Renewing next Market S…" at bounding box center [381, 116] width 520 height 17
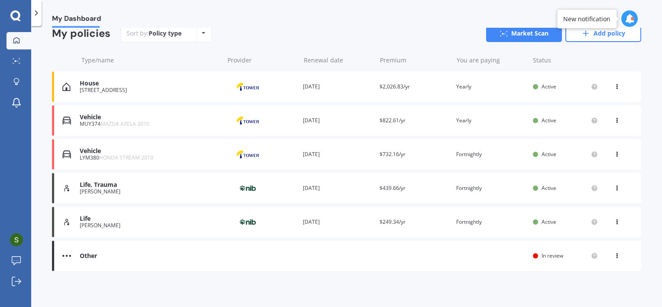
scroll to position [84, 0]
click at [494, 29] on link "Market Scan" at bounding box center [524, 32] width 76 height 17
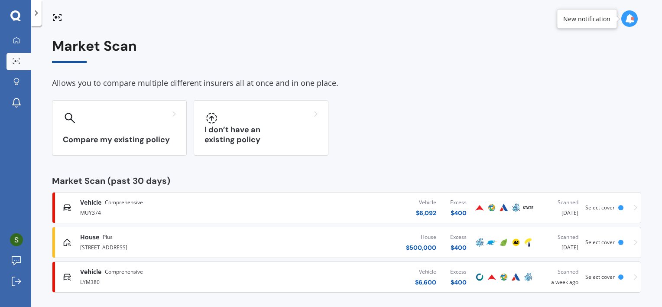
click at [479, 124] on div "Compare my existing policy I don’t have an existing policy" at bounding box center [346, 127] width 589 height 55
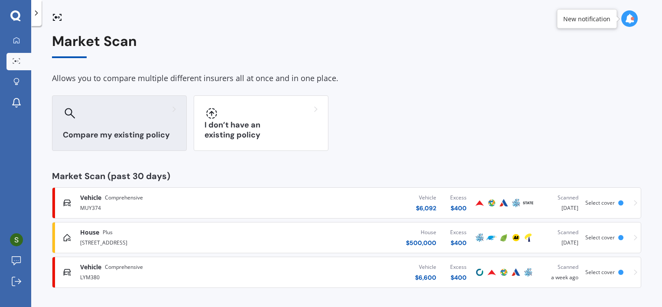
click at [135, 139] on h3 "Compare my existing policy" at bounding box center [119, 135] width 113 height 10
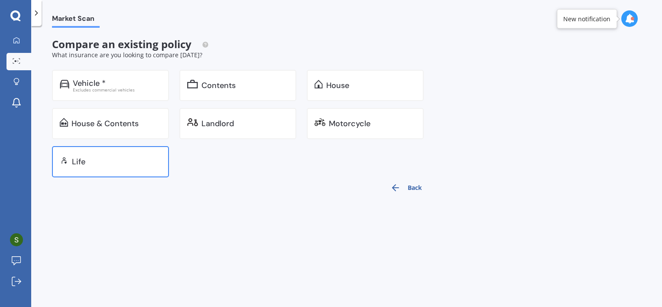
click at [128, 161] on div "Life" at bounding box center [116, 161] width 89 height 9
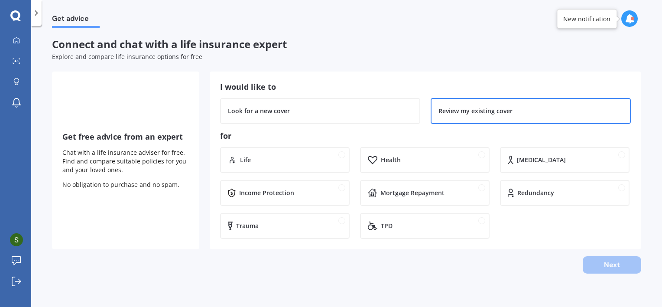
click at [462, 111] on div "Review my existing cover" at bounding box center [475, 111] width 74 height 9
click at [316, 158] on div "Life" at bounding box center [291, 159] width 102 height 9
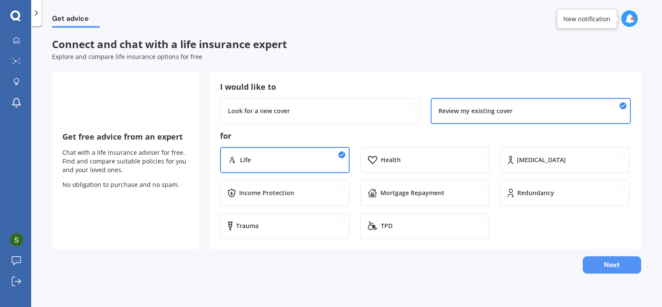
click at [494, 272] on button "Next" at bounding box center [611, 264] width 58 height 17
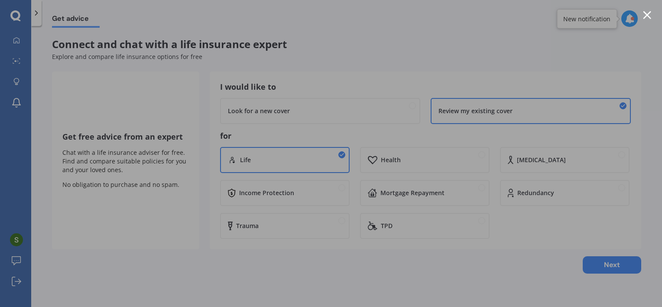
click at [494, 11] on div at bounding box center [647, 15] width 8 height 8
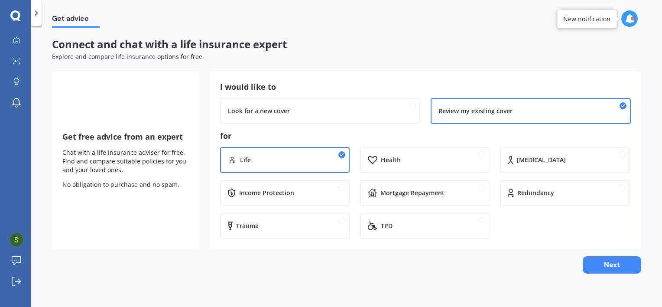
click at [494, 16] on icon at bounding box center [629, 19] width 10 height 10
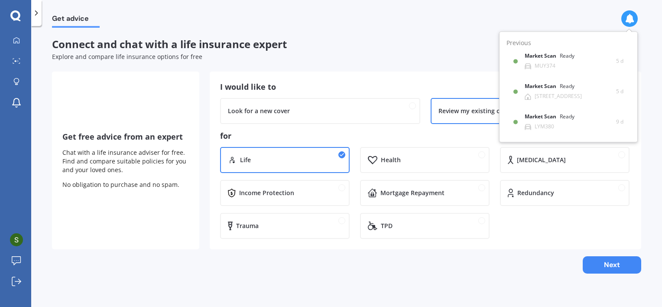
click at [410, 24] on div "Get advice" at bounding box center [346, 14] width 630 height 28
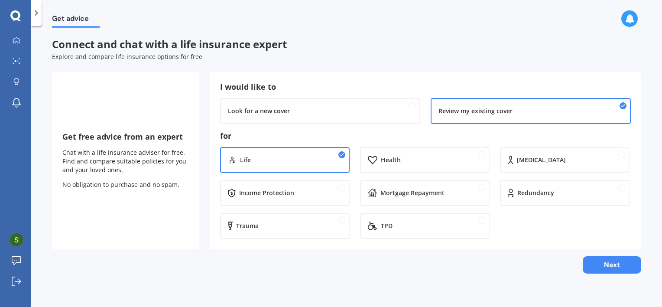
click at [39, 10] on icon at bounding box center [36, 13] width 9 height 9
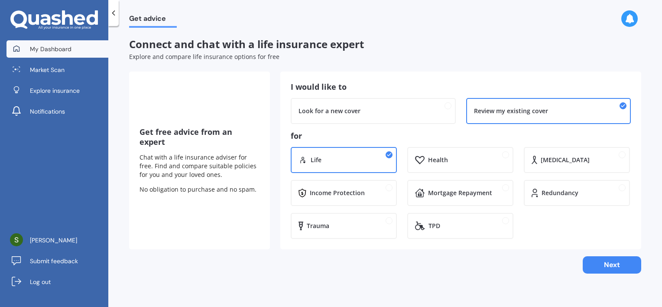
click at [40, 50] on span "My Dashboard" at bounding box center [51, 49] width 42 height 9
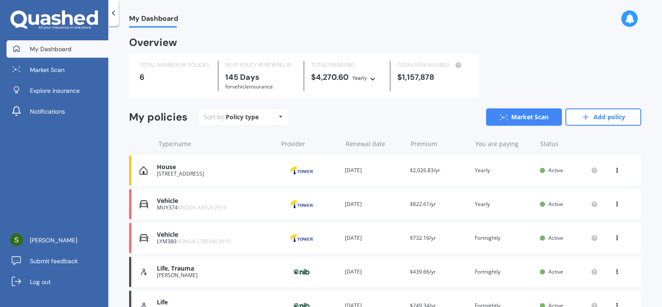
click at [273, 83] on span "for Vehicle insurance" at bounding box center [249, 86] width 48 height 7
click at [373, 78] on icon at bounding box center [372, 77] width 6 height 5
click at [375, 152] on span "Fortnightly" at bounding box center [373, 155] width 29 height 8
click at [375, 78] on icon at bounding box center [377, 77] width 6 height 5
click at [414, 113] on div "Sort by: Policy type Policy type Alphabetical Date added Renewing next Market S…" at bounding box center [419, 116] width 443 height 17
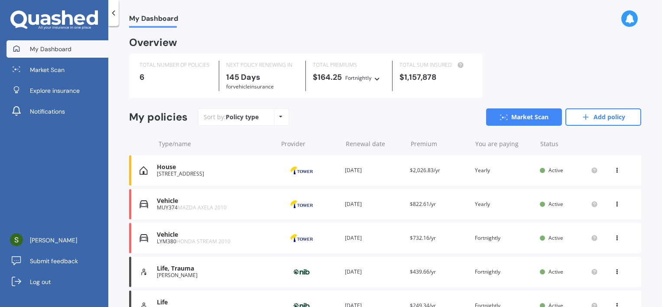
click at [381, 106] on div "Overview TOTAL NUMBER OF POLICIES 6 NEXT POLICY RENEWING IN 145 Days for Vehicl…" at bounding box center [385, 206] width 512 height 337
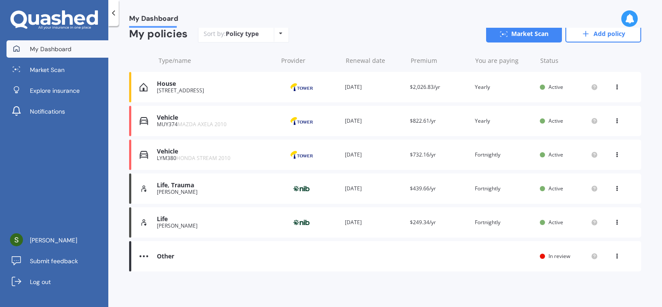
scroll to position [84, 0]
click at [494, 223] on div "View option View policy Delete" at bounding box center [617, 221] width 26 height 9
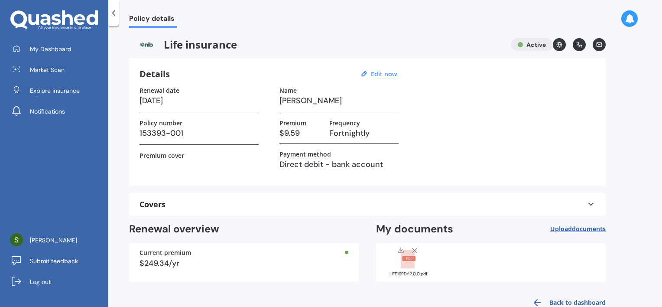
click at [116, 13] on icon at bounding box center [113, 13] width 9 height 9
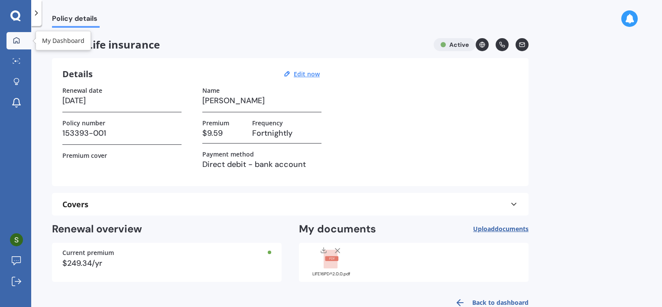
click at [19, 37] on icon at bounding box center [16, 40] width 7 height 7
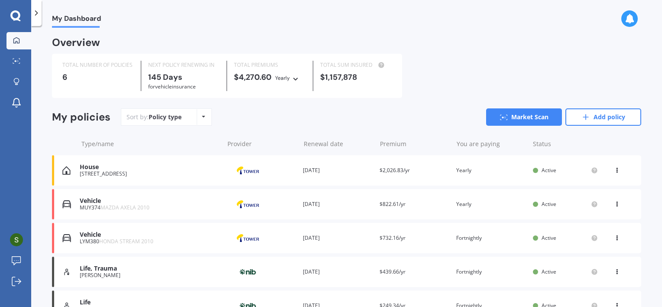
click at [494, 272] on icon at bounding box center [617, 269] width 6 height 5
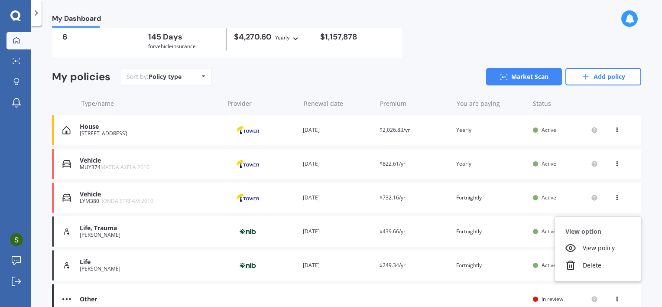
scroll to position [45, 0]
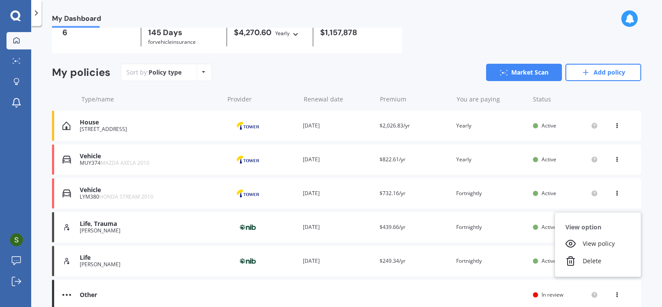
click at [494, 123] on icon at bounding box center [617, 123] width 6 height 5
click at [494, 254] on div "Life Sian Lambert Provider Renewal date 19 Apr 2026 Premium $249.34/yr You are …" at bounding box center [346, 261] width 589 height 30
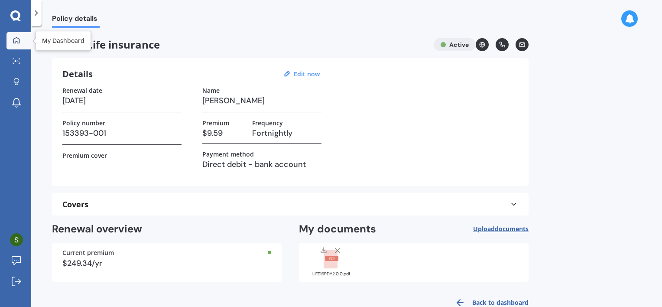
click at [12, 43] on div at bounding box center [16, 41] width 13 height 8
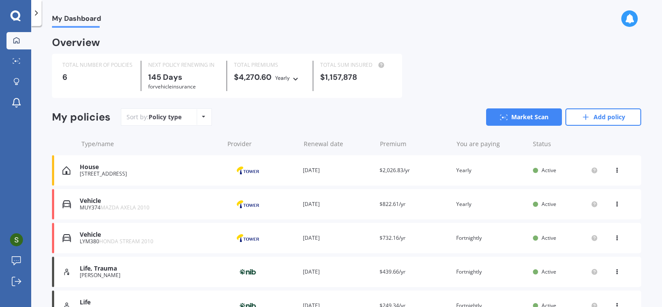
click at [143, 294] on div "Life Sian Lambert Provider Renewal date 19 Apr 2026 Premium $249.34/yr You are …" at bounding box center [346, 305] width 589 height 30
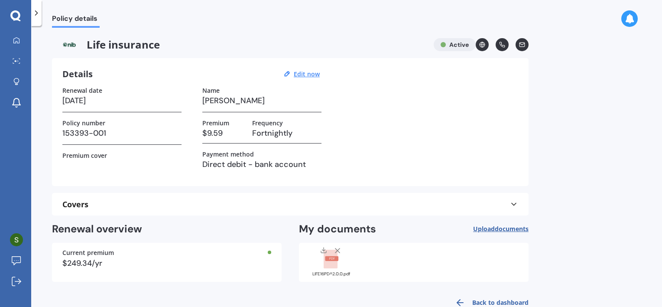
click at [494, 184] on div "Policy details Life insurance Active Details Edit now Renewal date 19/04/2026 P…" at bounding box center [346, 168] width 630 height 281
click at [19, 41] on icon at bounding box center [16, 40] width 7 height 7
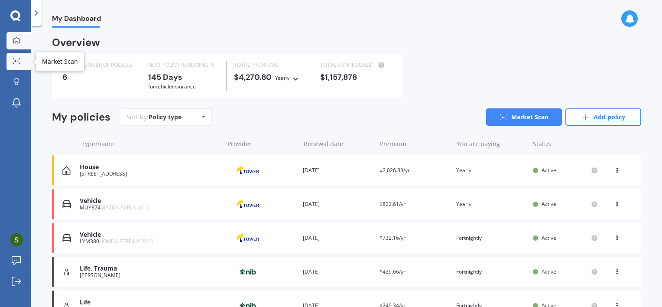
click at [19, 56] on link "Market Scan" at bounding box center [18, 61] width 25 height 17
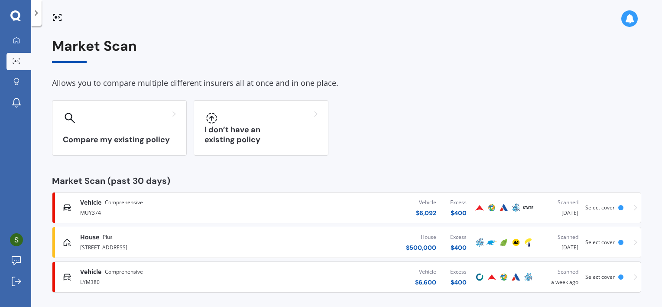
click at [451, 111] on div "Compare my existing policy I don’t have an existing policy" at bounding box center [346, 127] width 589 height 55
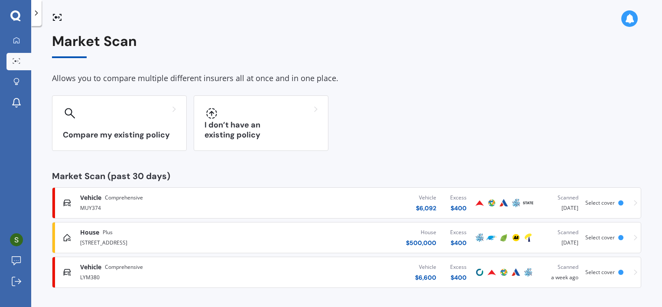
click at [18, 16] on icon at bounding box center [15, 15] width 10 height 10
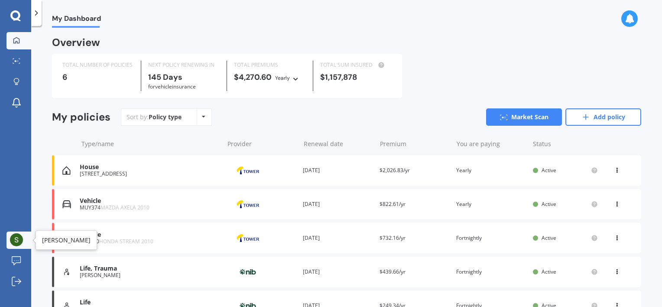
click at [18, 242] on img at bounding box center [16, 239] width 13 height 13
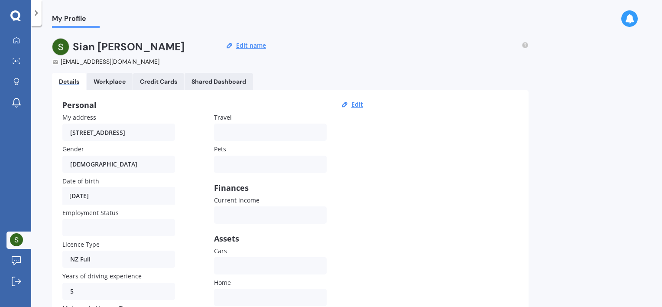
click at [405, 157] on div "Personal Edit My address 282 Heads Road, Gonville, Whanganui 4501 Gender Male M…" at bounding box center [290, 233] width 476 height 287
click at [375, 145] on div "Personal Edit My address 282 Heads Road, Gonville, Whanganui 4501 Gender Male M…" at bounding box center [290, 233] width 476 height 287
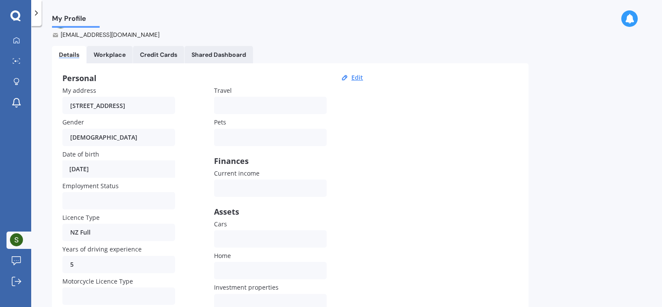
scroll to position [0, 0]
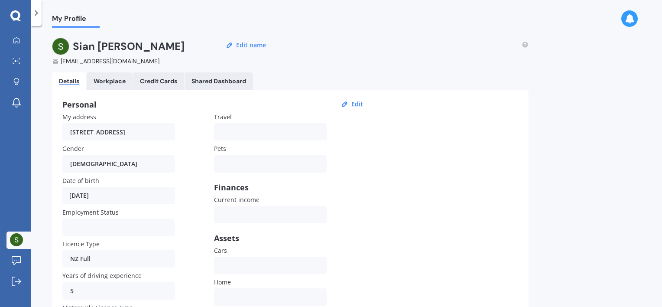
click at [375, 145] on div "Personal Edit My address 282 Heads Road, Gonville, Whanganui 4501 Gender Male M…" at bounding box center [290, 233] width 476 height 287
